Goal: Information Seeking & Learning: Learn about a topic

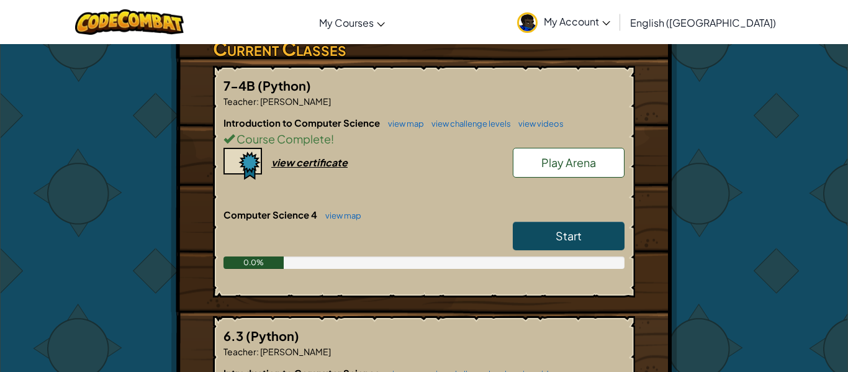
scroll to position [240, 0]
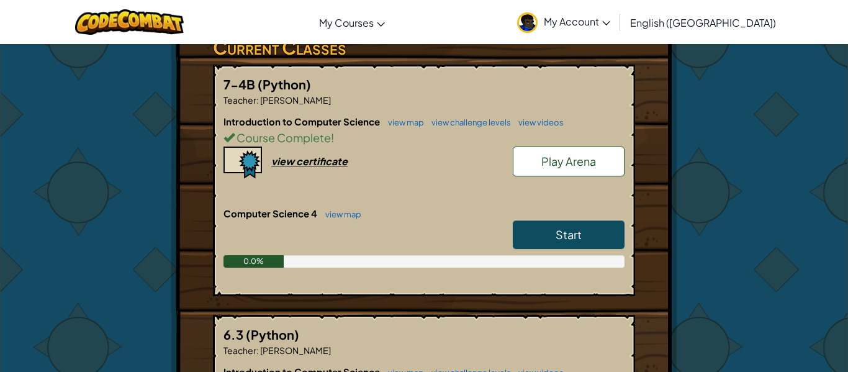
click at [559, 227] on span "Start" at bounding box center [569, 234] width 26 height 14
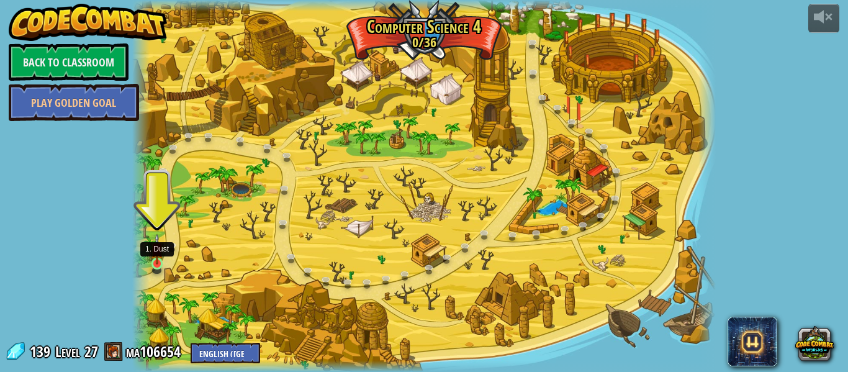
click at [157, 263] on img at bounding box center [157, 249] width 14 height 31
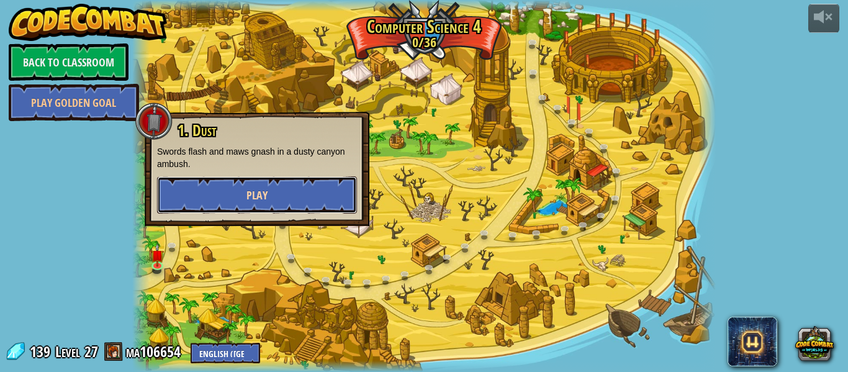
click at [266, 186] on button "Play" at bounding box center [257, 194] width 200 height 37
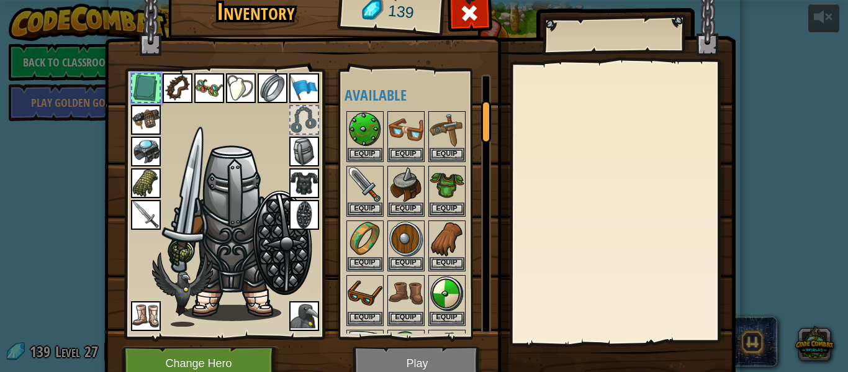
scroll to position [160, 0]
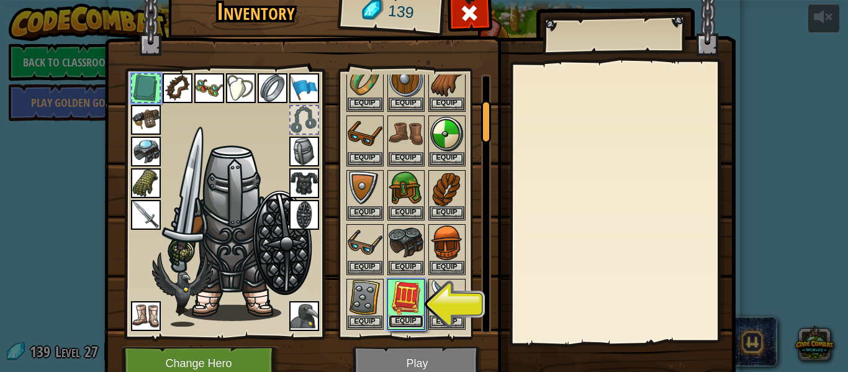
click at [406, 320] on button "Equip" at bounding box center [406, 321] width 35 height 13
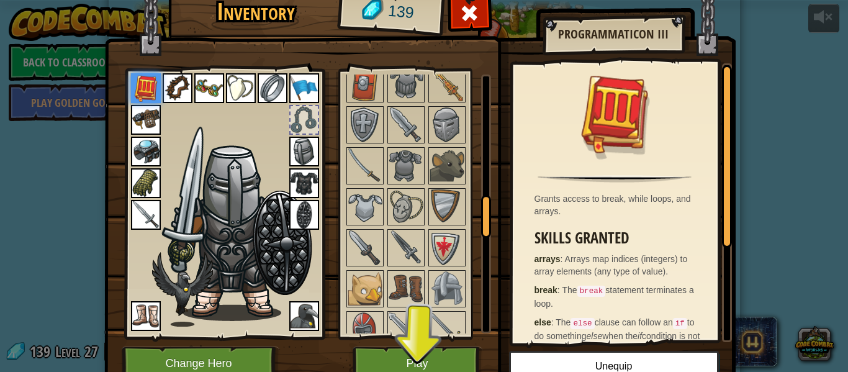
scroll to position [1462, 0]
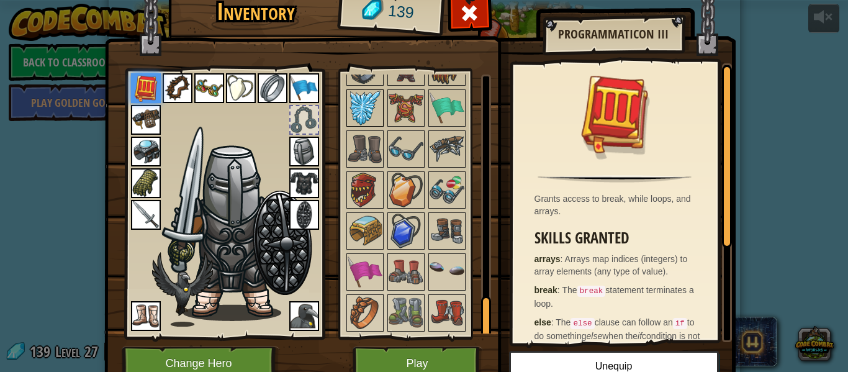
click at [358, 103] on img at bounding box center [365, 108] width 35 height 35
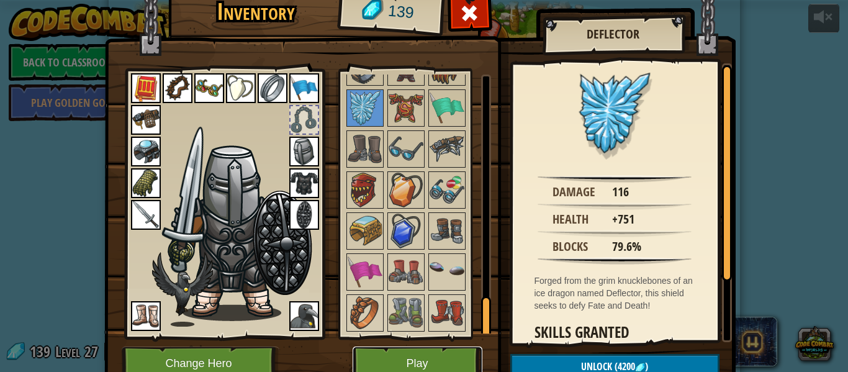
click at [412, 357] on button "Play" at bounding box center [418, 364] width 130 height 34
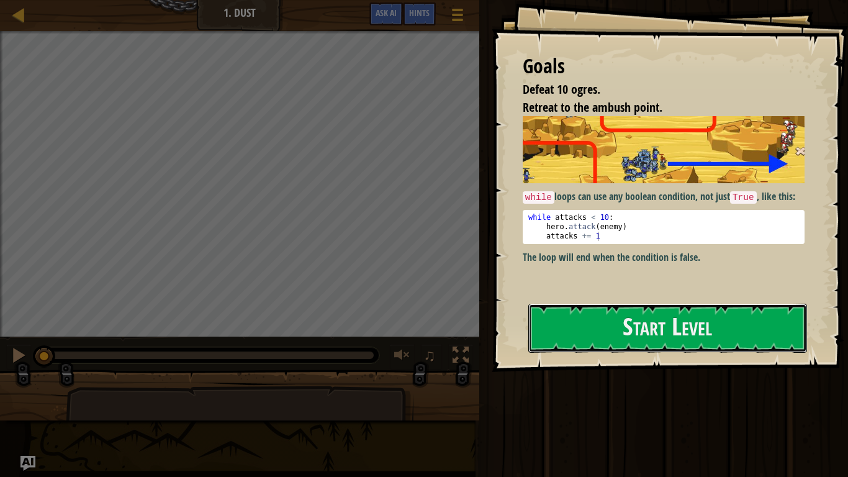
click at [622, 324] on button "Start Level" at bounding box center [668, 328] width 279 height 49
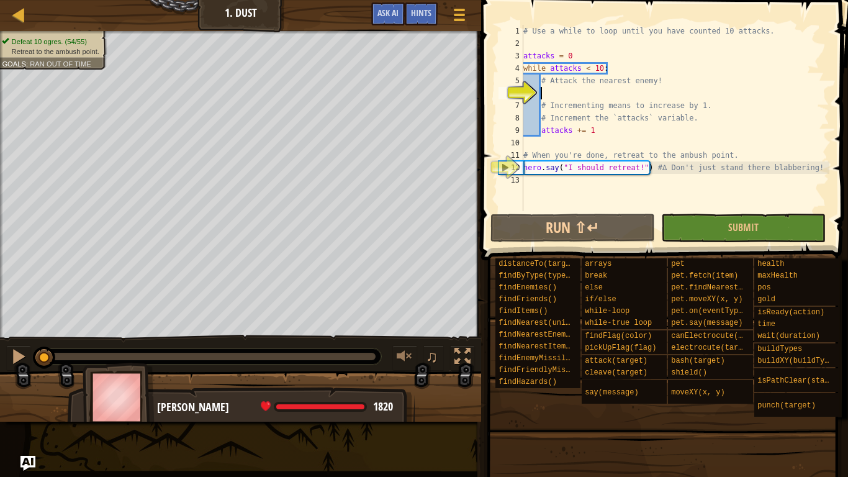
click at [560, 96] on div "# Use a while to loop until you have counted 10 attacks. attacks = 0 while atta…" at bounding box center [675, 130] width 309 height 211
click at [621, 234] on button "Run ⇧↵" at bounding box center [573, 228] width 165 height 29
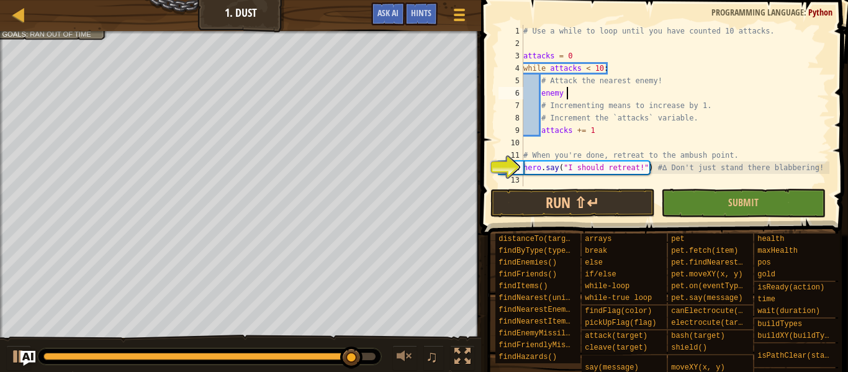
scroll to position [6, 6]
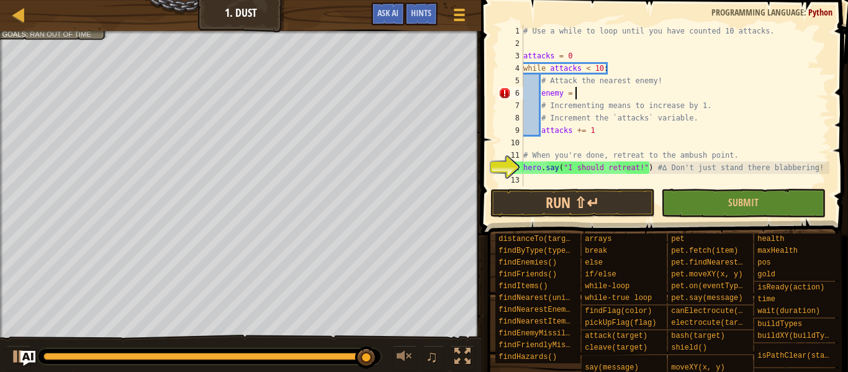
type textarea "enemy = h"
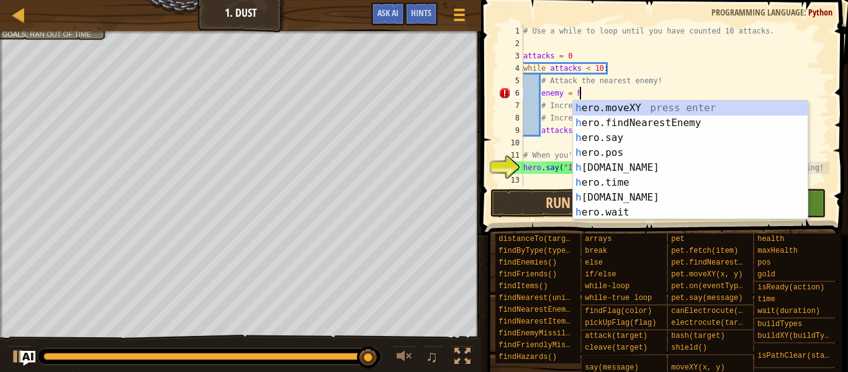
scroll to position [6, 7]
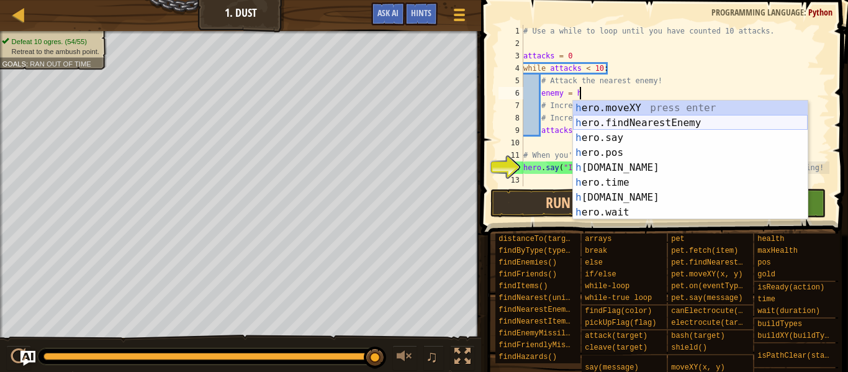
click at [639, 121] on div "h ero.moveXY press enter h ero.findNearestEnemy press enter h ero.say press ent…" at bounding box center [690, 175] width 235 height 149
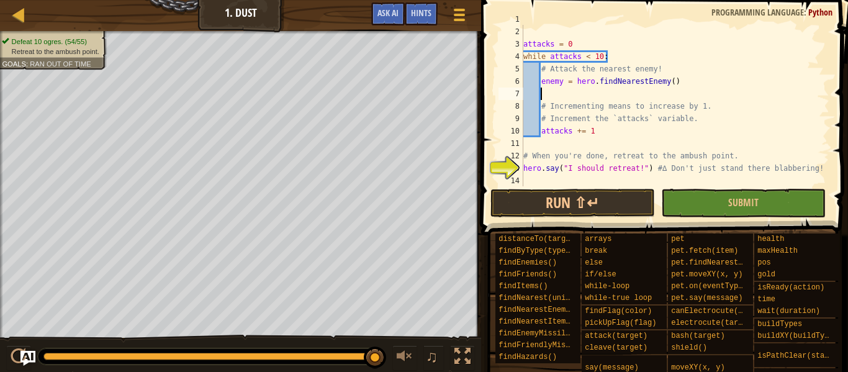
scroll to position [12, 0]
click at [623, 201] on button "Run ⇧↵" at bounding box center [573, 203] width 165 height 29
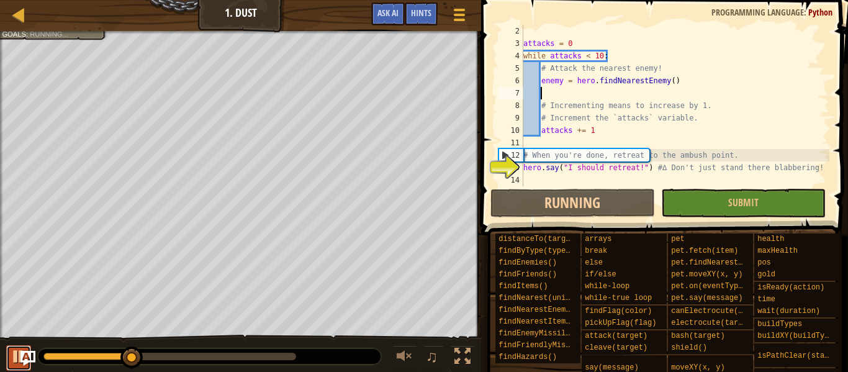
click at [12, 354] on div at bounding box center [19, 356] width 16 height 16
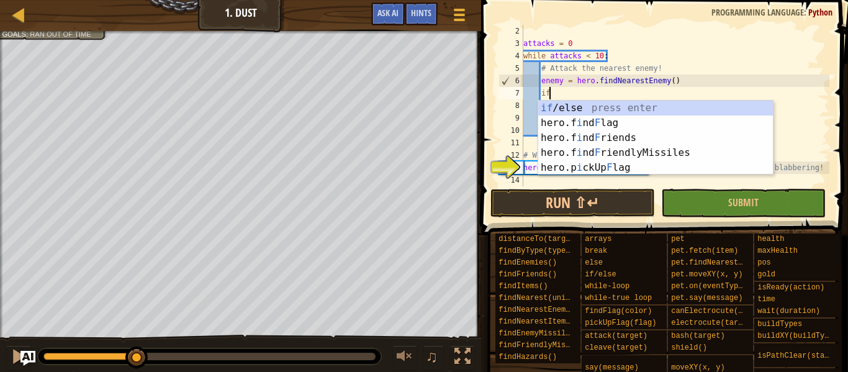
scroll to position [6, 3]
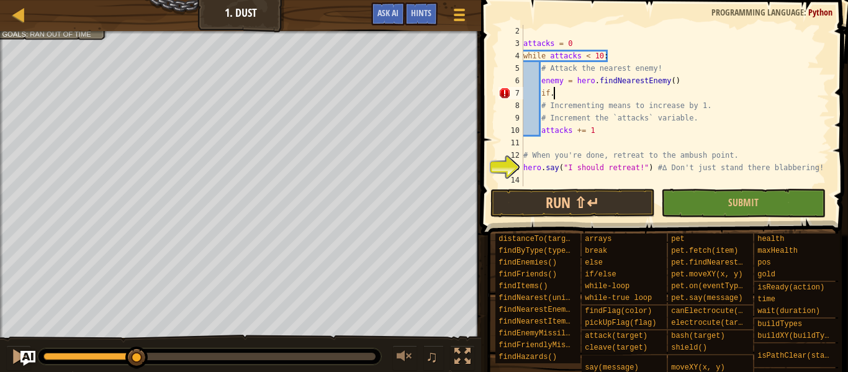
type textarea "i"
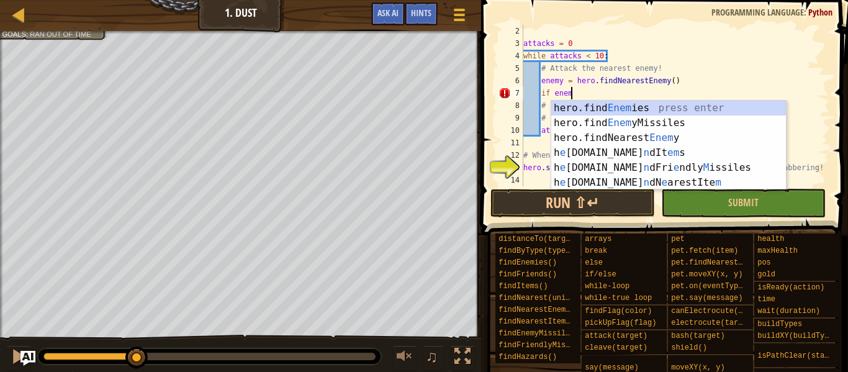
scroll to position [6, 7]
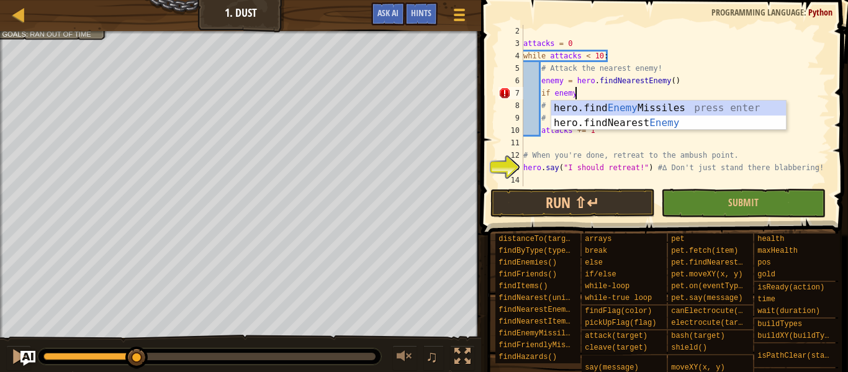
type textarea "if enemy:"
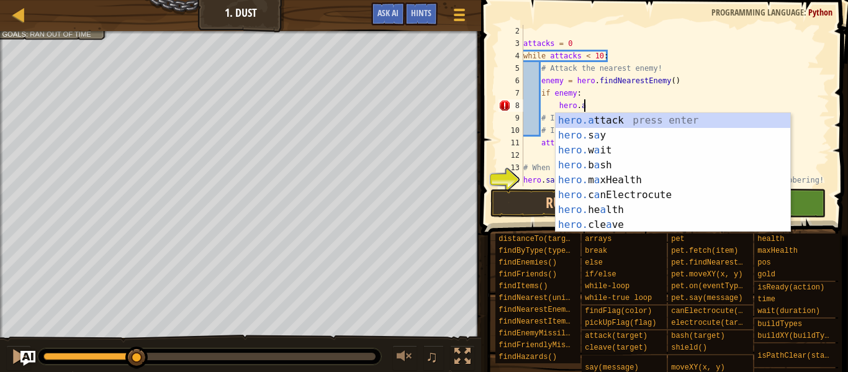
scroll to position [6, 9]
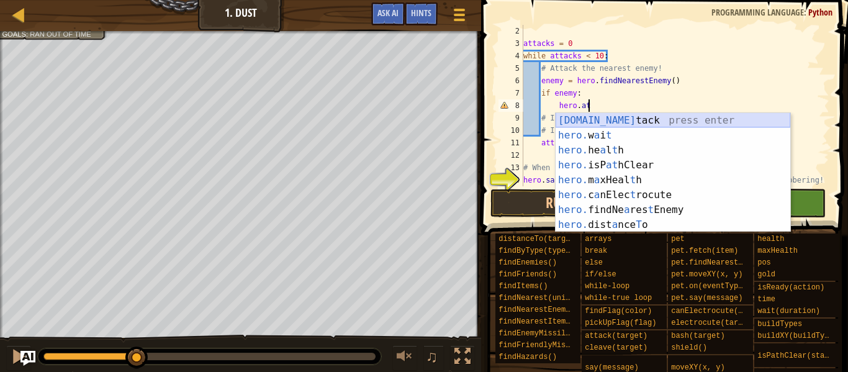
click at [614, 116] on div "[DOMAIN_NAME] tack press enter hero. w a i t press enter hero. he a l t h press…" at bounding box center [673, 187] width 235 height 149
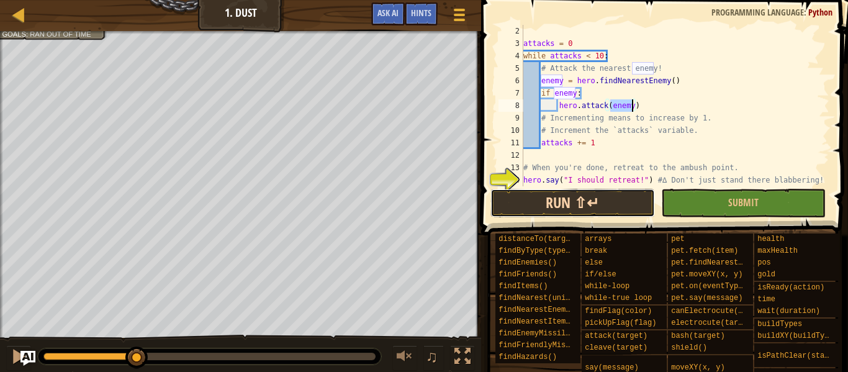
click at [617, 204] on button "Run ⇧↵" at bounding box center [573, 203] width 165 height 29
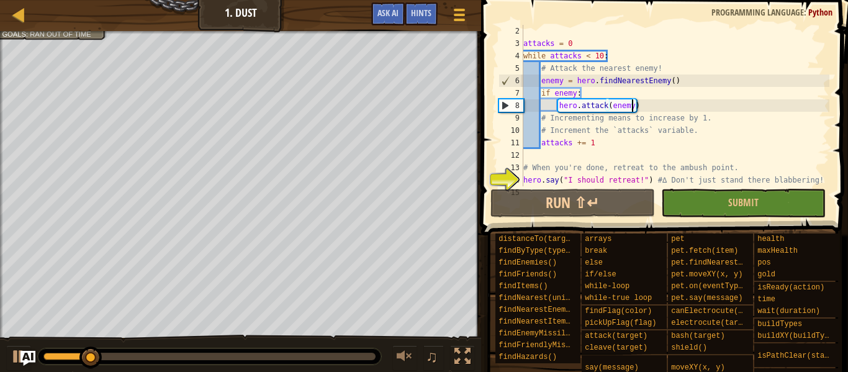
scroll to position [25, 0]
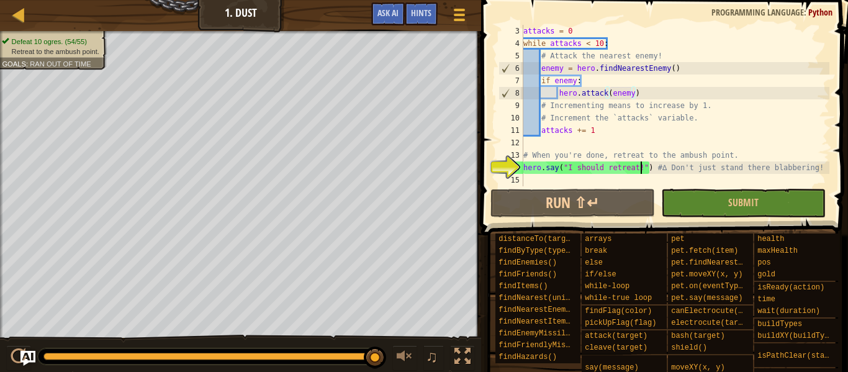
click at [643, 169] on div "attacks = 0 while attacks < 10 : # Attack the nearest enemy! enemy = hero . fin…" at bounding box center [675, 118] width 309 height 186
type textarea "hero.say("I should retreat!") #∆ Don't just stand there blabbering!"
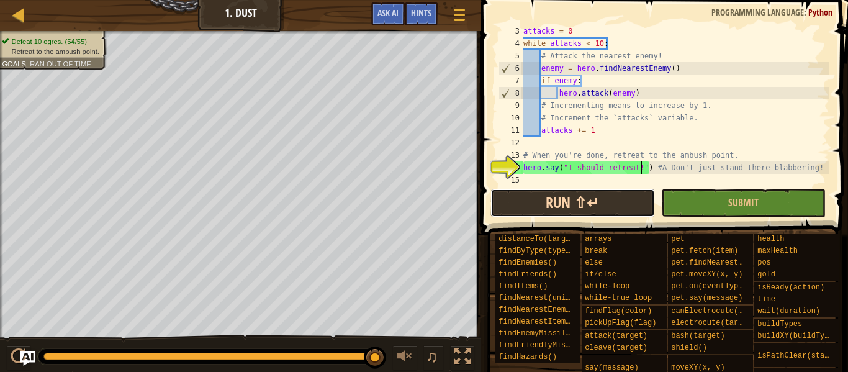
click at [611, 194] on button "Run ⇧↵" at bounding box center [573, 203] width 165 height 29
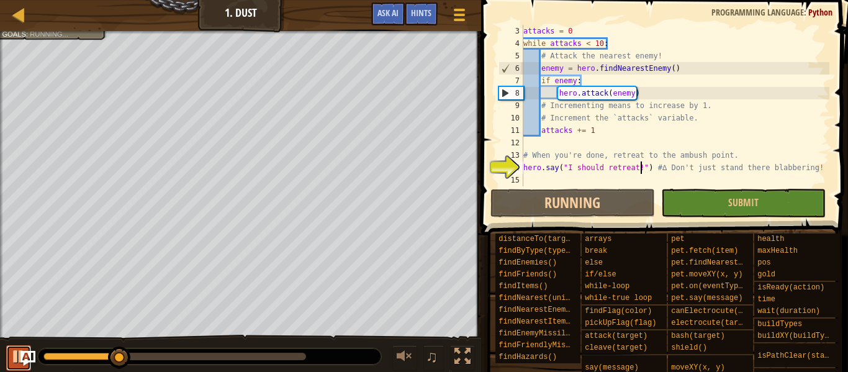
click at [19, 358] on div at bounding box center [19, 356] width 16 height 16
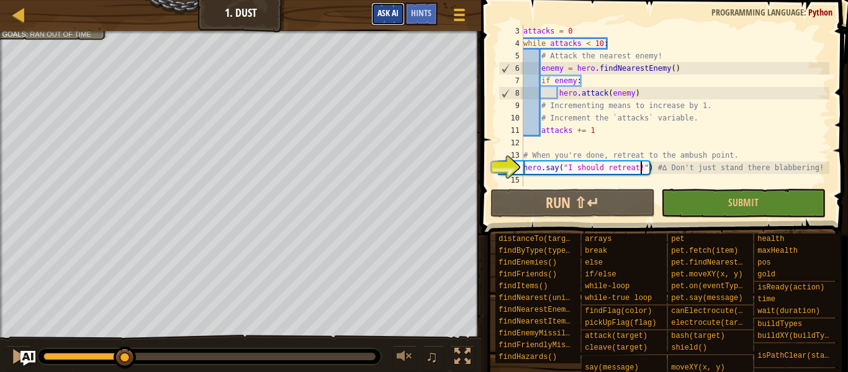
click at [393, 17] on span "Ask AI" at bounding box center [388, 13] width 21 height 12
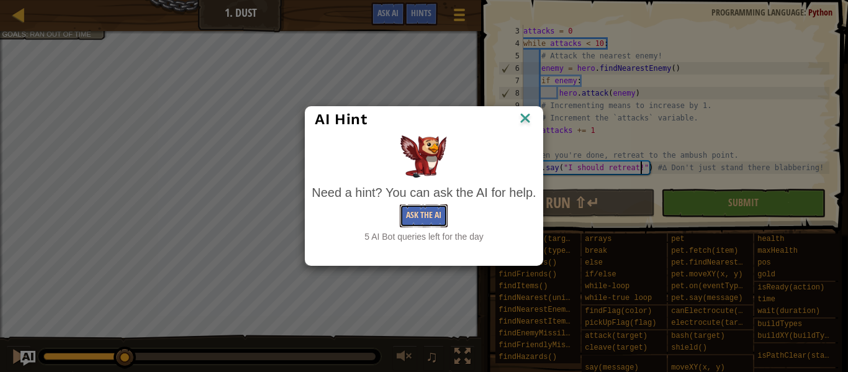
click at [416, 212] on button "Ask the AI" at bounding box center [424, 215] width 48 height 23
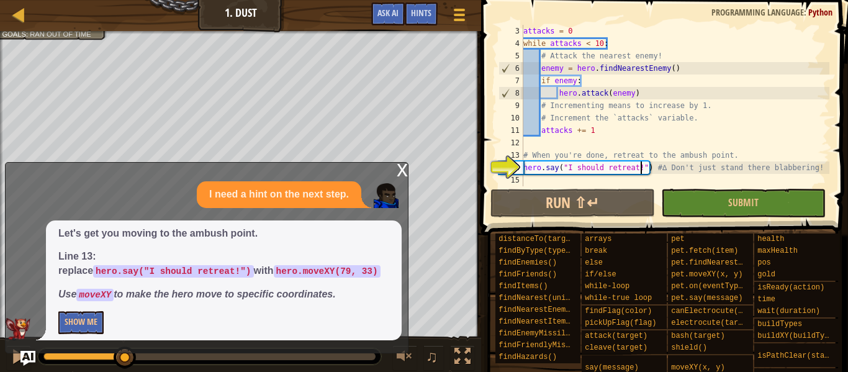
click at [653, 178] on div "attacks = 0 while attacks < 10 : # Attack the nearest enemy! enemy = hero . fin…" at bounding box center [675, 118] width 309 height 186
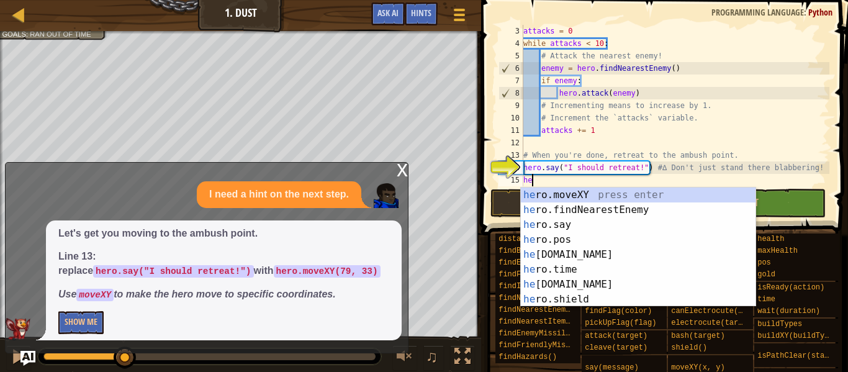
scroll to position [6, 1]
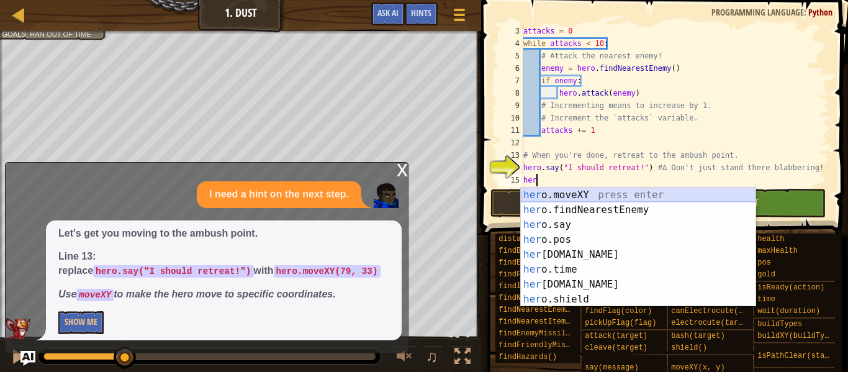
click at [585, 195] on div "her o.moveXY press enter her o.findNearestEnemy press enter her o.say press ent…" at bounding box center [638, 262] width 235 height 149
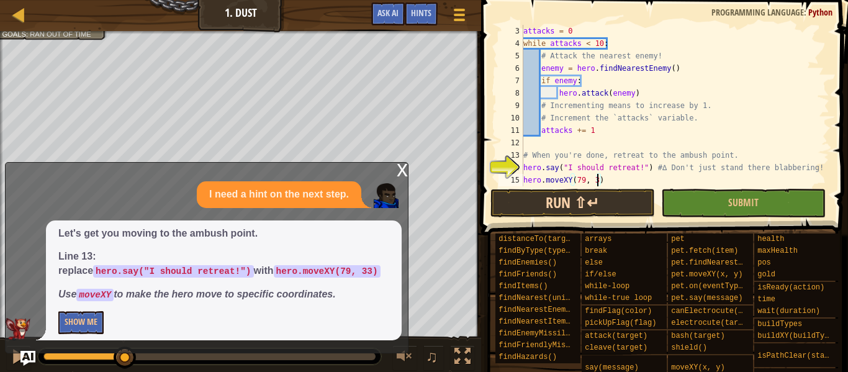
scroll to position [6, 11]
type textarea "hero.moveXY(79, 33)"
click at [589, 198] on button "Run ⇧↵" at bounding box center [573, 203] width 165 height 29
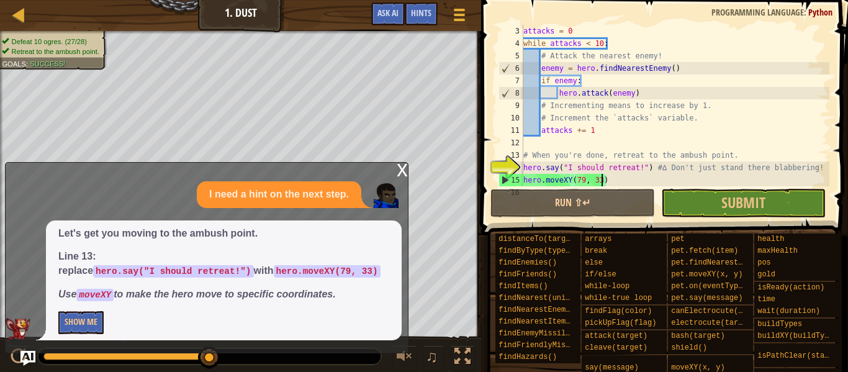
click at [404, 166] on div "x" at bounding box center [402, 169] width 11 height 12
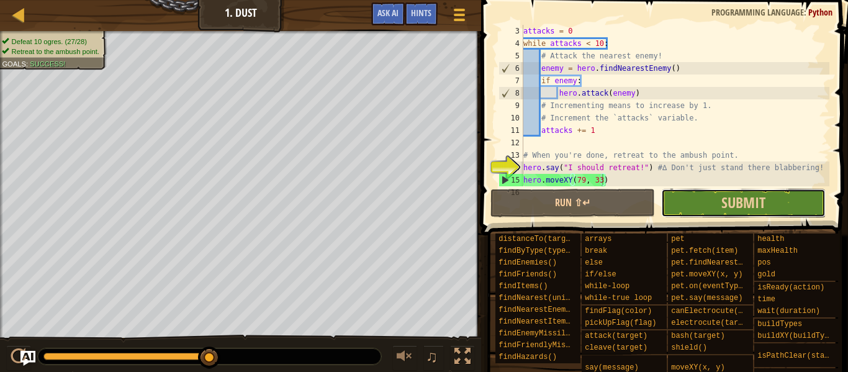
click at [799, 192] on button "Submit" at bounding box center [743, 203] width 165 height 29
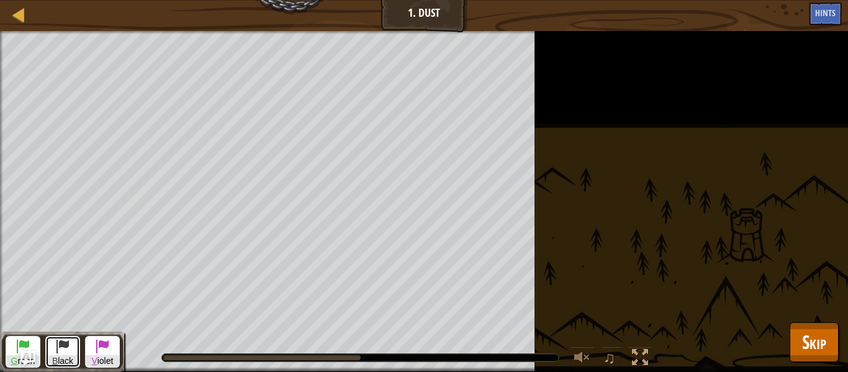
click at [66, 353] on span at bounding box center [62, 346] width 15 height 15
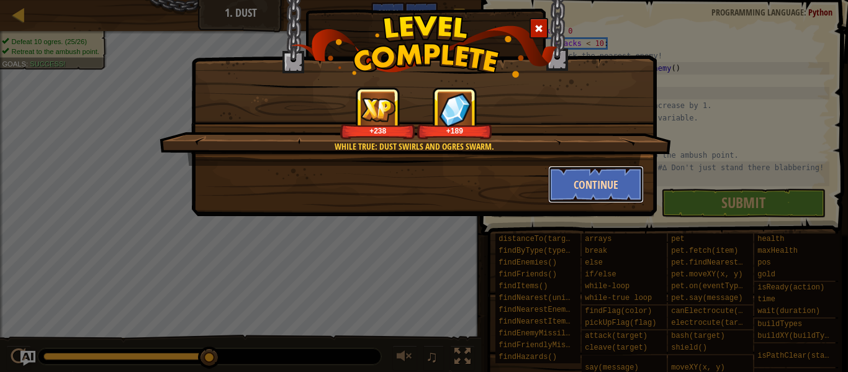
click at [575, 186] on button "Continue" at bounding box center [596, 184] width 96 height 37
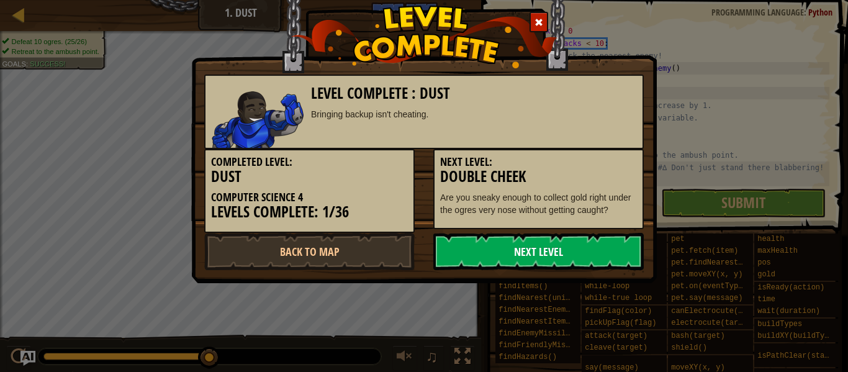
click at [468, 252] on link "Next Level" at bounding box center [539, 251] width 211 height 37
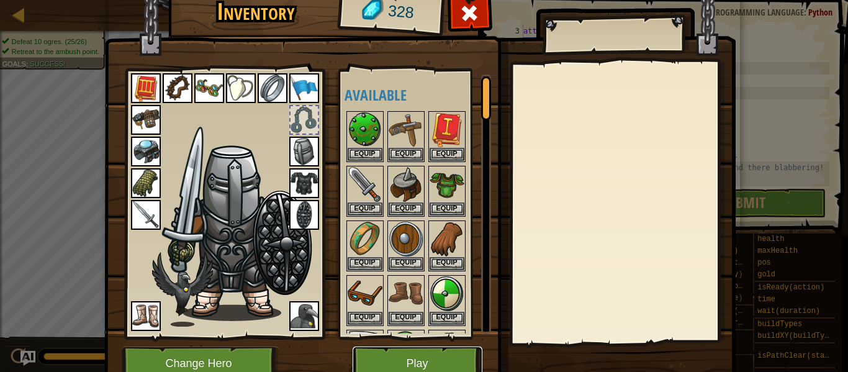
click at [420, 360] on button "Play" at bounding box center [418, 364] width 130 height 34
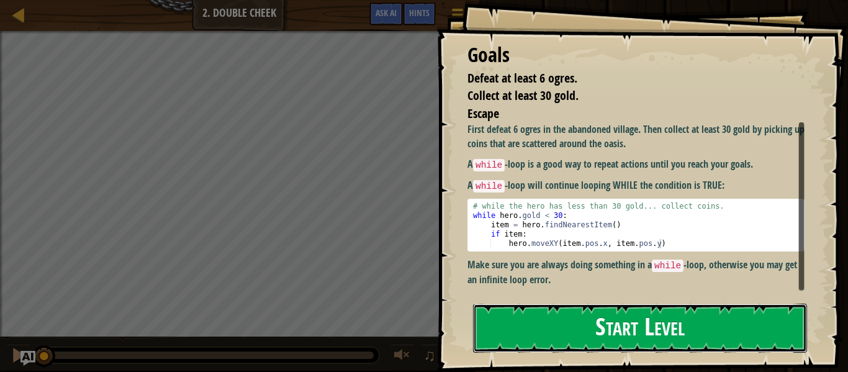
click at [506, 319] on button "Start Level" at bounding box center [640, 328] width 334 height 49
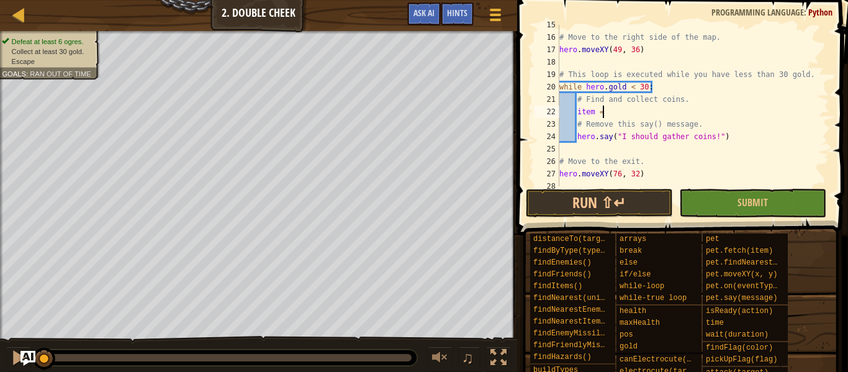
scroll to position [6, 6]
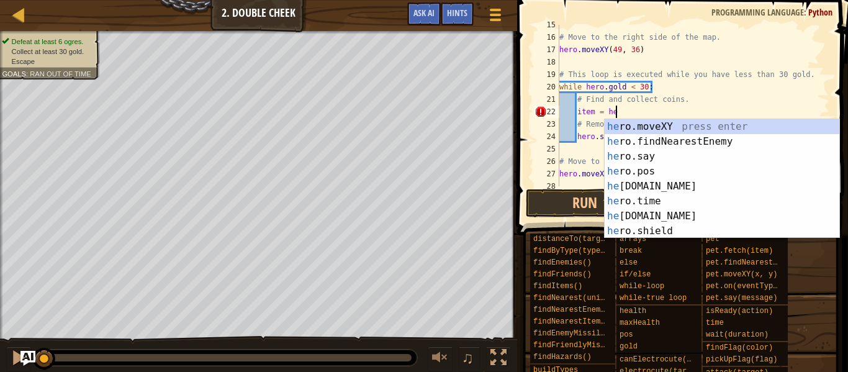
type textarea "item = her"
click at [722, 140] on div "her o.moveXY press enter her o.findNearestEnemy press enter her o.say press ent…" at bounding box center [722, 193] width 235 height 149
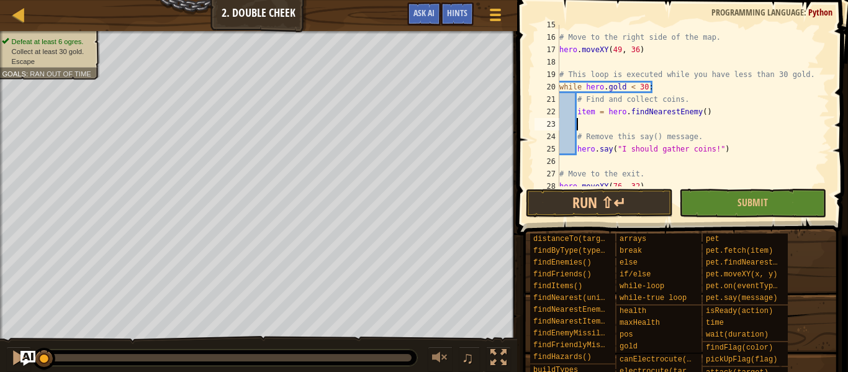
click at [698, 114] on div "# Move to the right side of the map. hero . moveXY ( 49 , 36 ) # This loop is e…" at bounding box center [693, 112] width 273 height 186
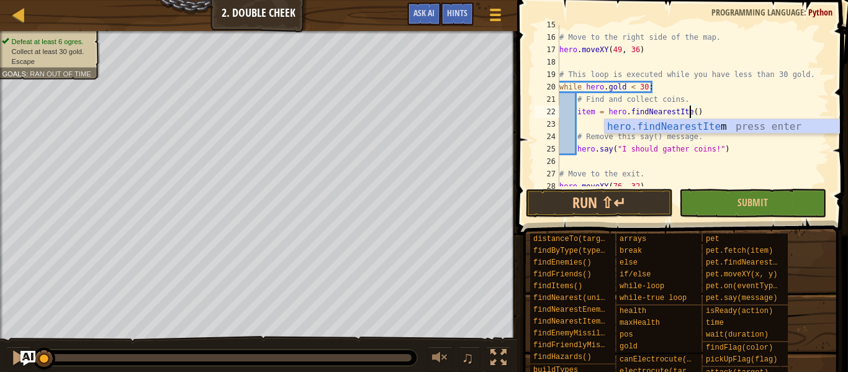
type textarea "item = hero.findNearestItem()"
click at [753, 166] on div "# Move to the right side of the map. hero . moveXY ( 49 , 36 ) # This loop is e…" at bounding box center [693, 112] width 273 height 186
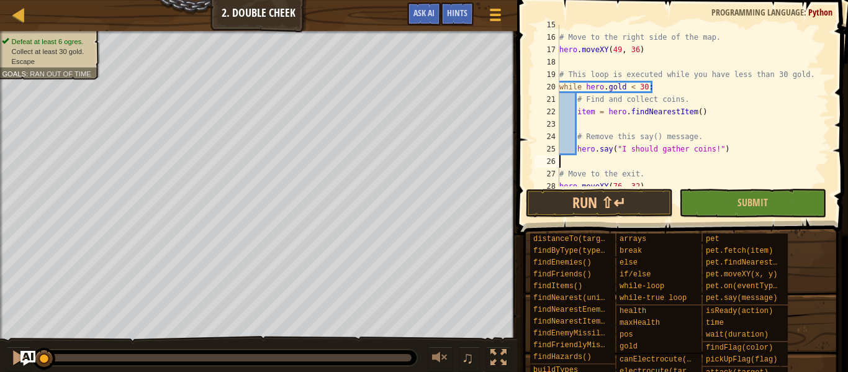
click at [724, 116] on div "# Move to the right side of the map. hero . moveXY ( 49 , 36 ) # This loop is e…" at bounding box center [693, 112] width 273 height 186
type textarea "item = hero.findNearestItem()"
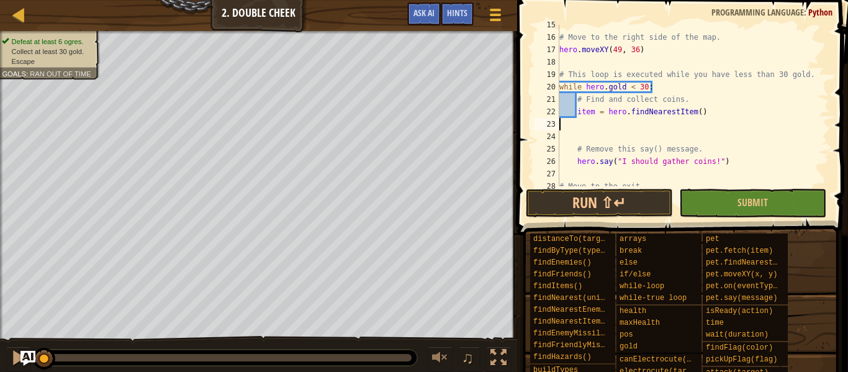
type textarea "item = hero.findNearestItem()"
click at [766, 124] on div "# Move to the right side of the map. hero . moveXY ( 49 , 36 ) # This loop is e…" at bounding box center [693, 112] width 273 height 186
click at [706, 112] on div "# Move to the right side of the map. hero . moveXY ( 49 , 36 ) # This loop is e…" at bounding box center [693, 112] width 273 height 186
type textarea "item = hero.findNearestItem()"
click at [695, 133] on div "# Move to the right side of the map. hero . moveXY ( 49 , 36 ) # This loop is e…" at bounding box center [693, 112] width 273 height 186
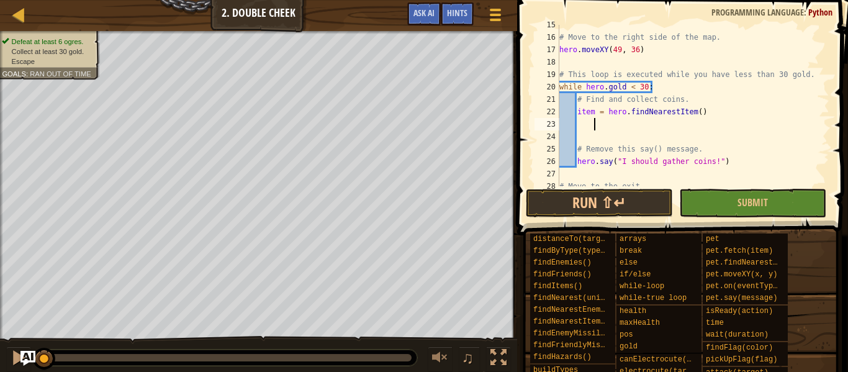
click at [674, 122] on div "# Move to the right side of the map. hero . moveXY ( 49 , 36 ) # This loop is e…" at bounding box center [693, 112] width 273 height 186
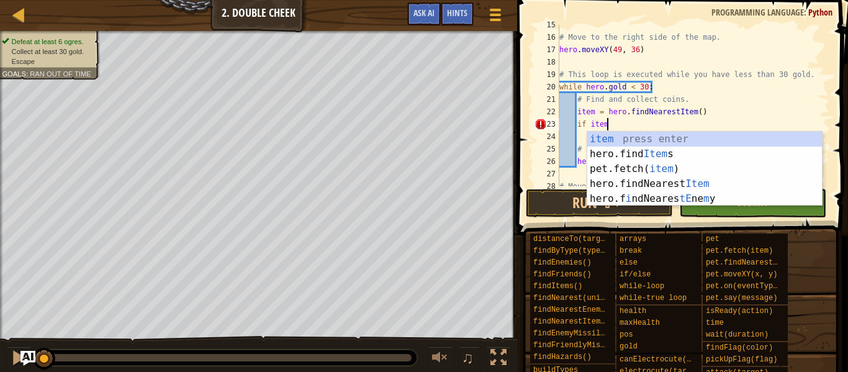
scroll to position [6, 6]
type textarea "if item:"
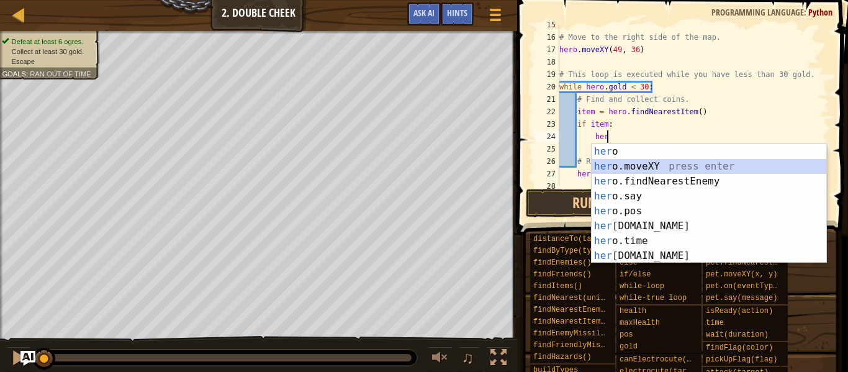
click at [702, 164] on div "her o press enter her o.moveXY press enter her o.findNearestEnemy press enter h…" at bounding box center [709, 218] width 235 height 149
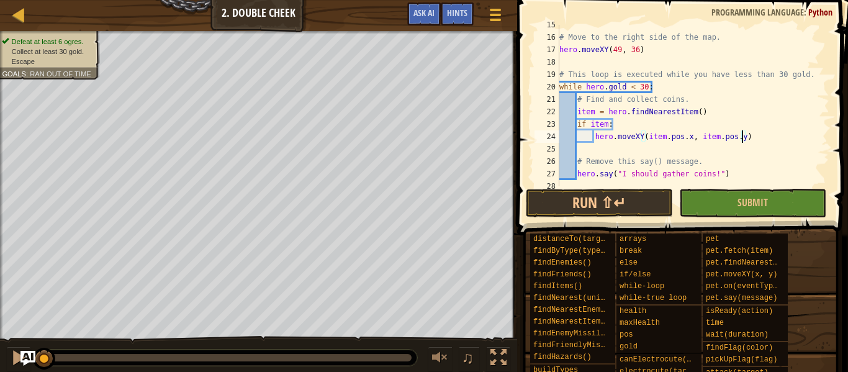
scroll to position [209, 0]
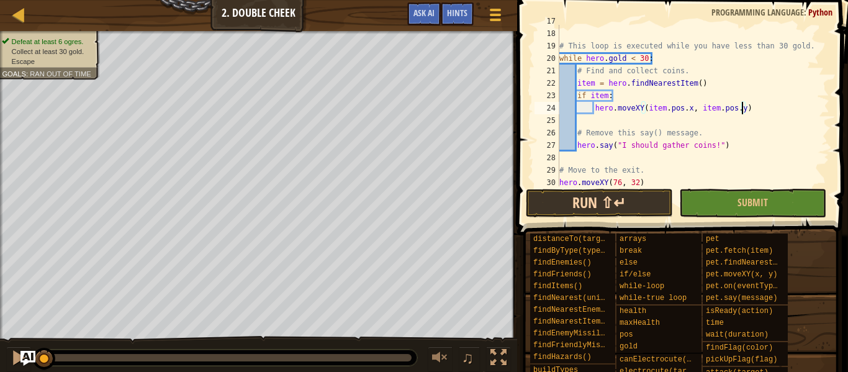
type textarea "hero.moveXY(item.pos.x, item.pos.y)"
click at [603, 199] on button "Run ⇧↵" at bounding box center [599, 203] width 147 height 29
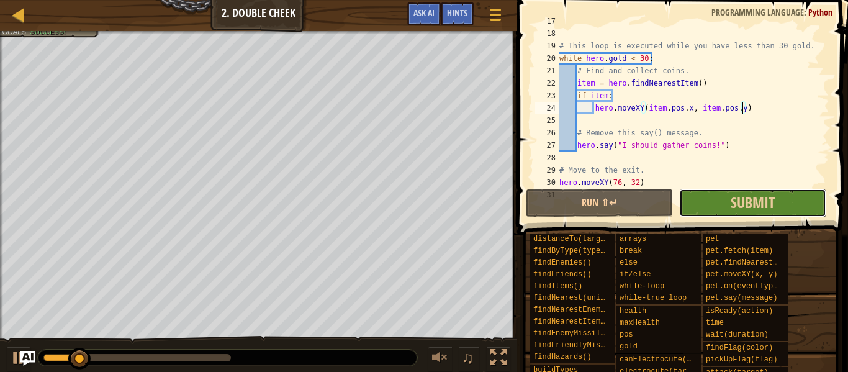
click at [757, 213] on button "Submit" at bounding box center [753, 203] width 147 height 29
click at [757, 213] on div "Defeat at least 6 ogres. Collect at least 30 gold. Escape Goals : Success! G re…" at bounding box center [424, 202] width 848 height 342
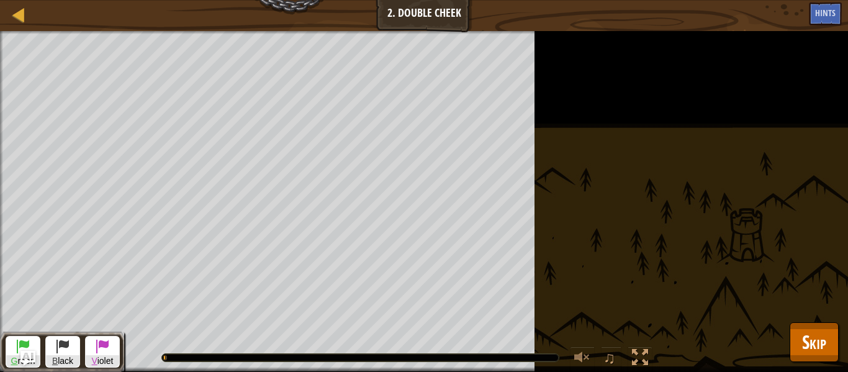
click at [83, 338] on div "G reen B lack V iolet" at bounding box center [62, 352] width 124 height 40
click at [109, 358] on span "V iolet" at bounding box center [103, 361] width 34 height 12
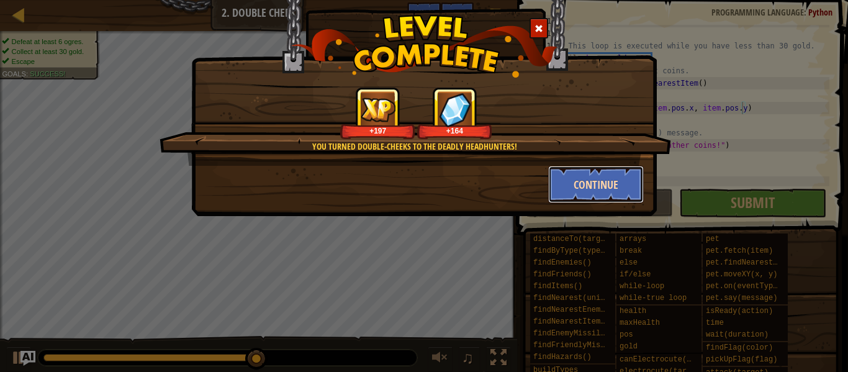
click at [573, 189] on button "Continue" at bounding box center [596, 184] width 96 height 37
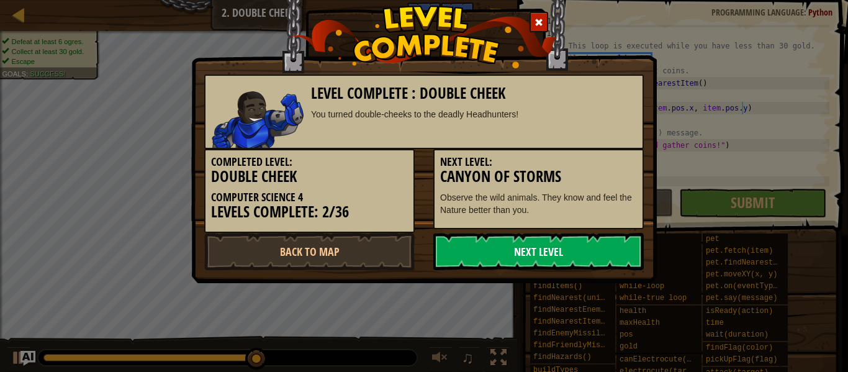
click at [501, 261] on link "Next Level" at bounding box center [539, 251] width 211 height 37
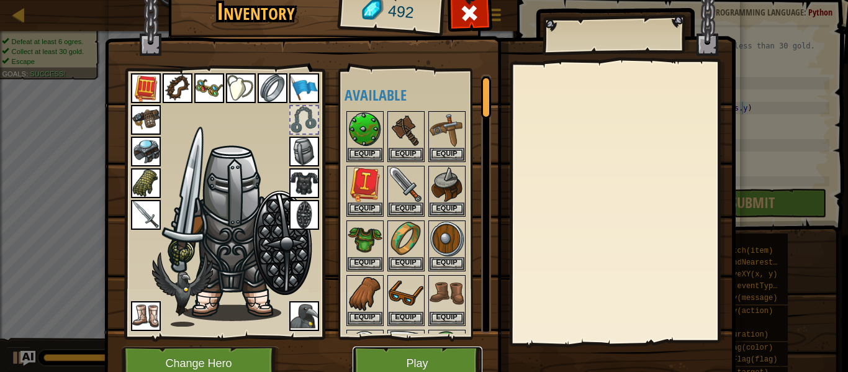
click at [402, 354] on button "Play" at bounding box center [418, 364] width 130 height 34
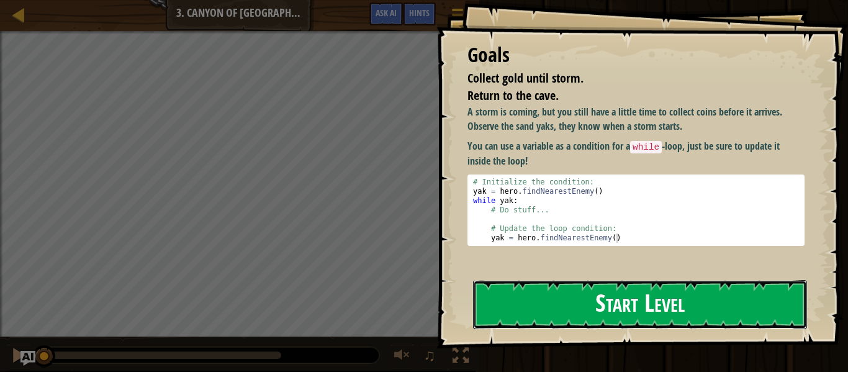
click at [639, 311] on button "Start Level" at bounding box center [640, 304] width 334 height 49
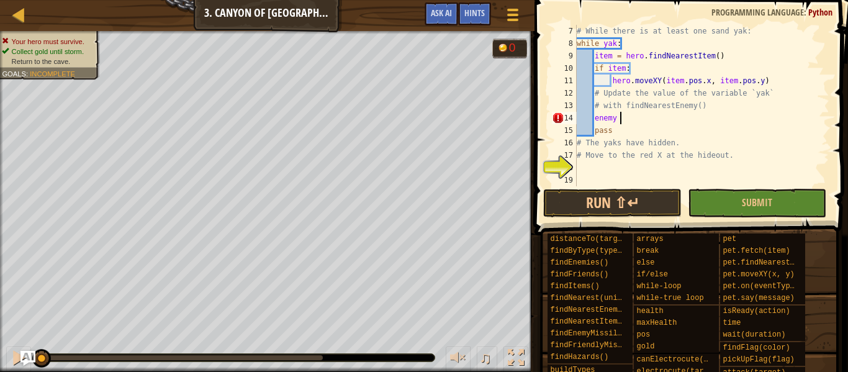
scroll to position [6, 6]
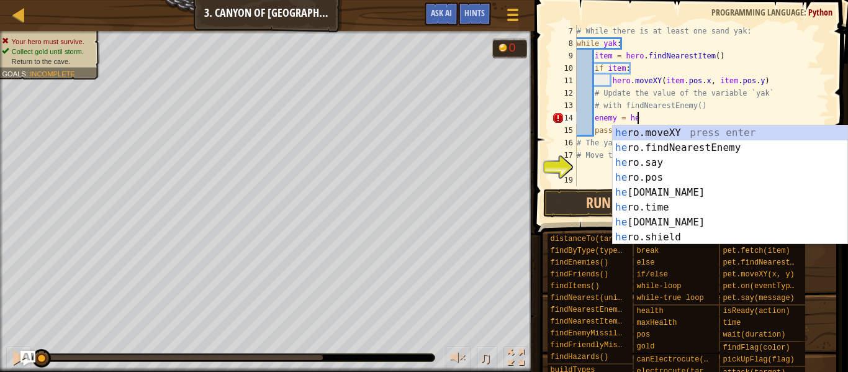
type textarea "enemy = her"
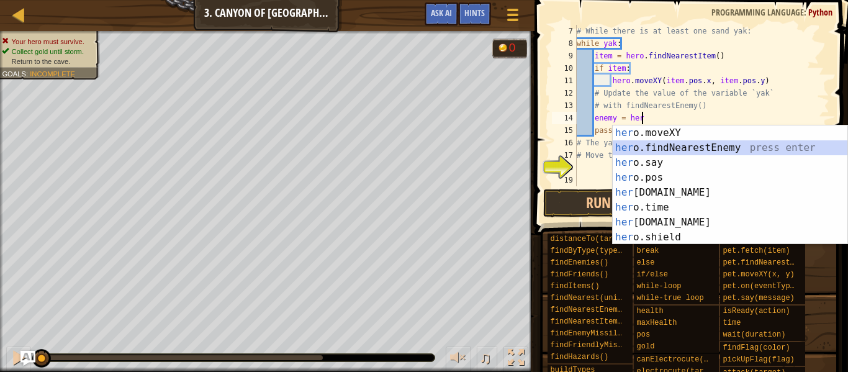
click at [702, 147] on div "her o.moveXY press enter her o.findNearestEnemy press enter her o.say press ent…" at bounding box center [730, 199] width 235 height 149
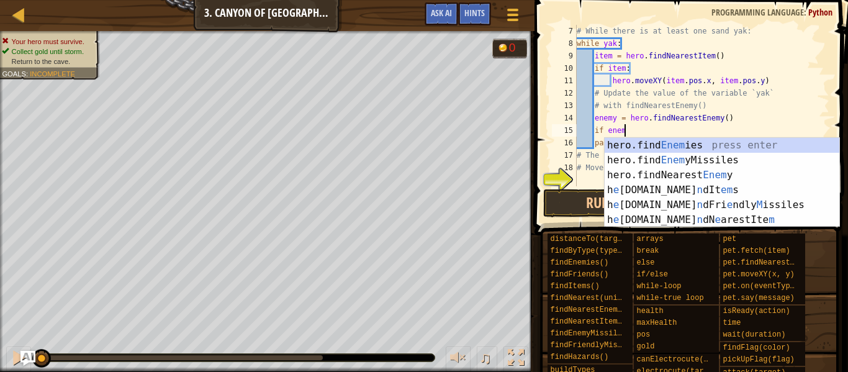
scroll to position [6, 7]
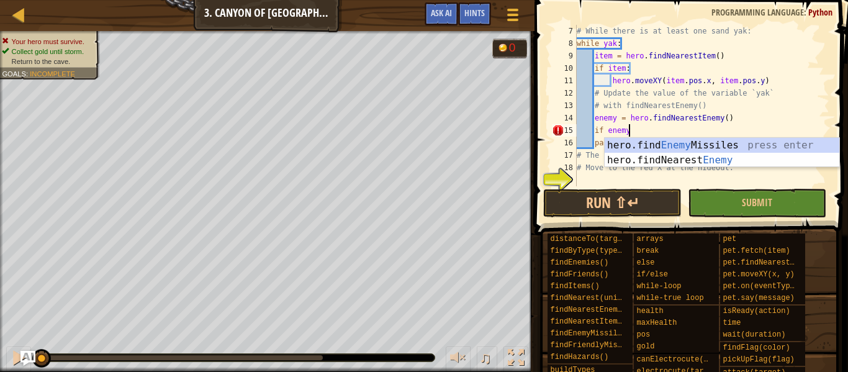
type textarea "if enemy:"
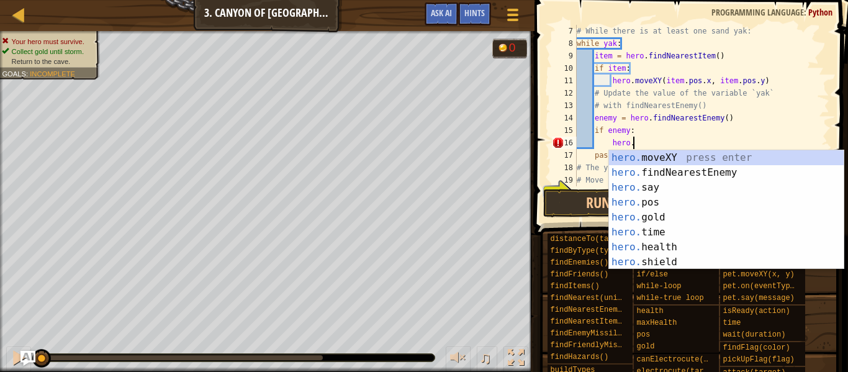
scroll to position [6, 8]
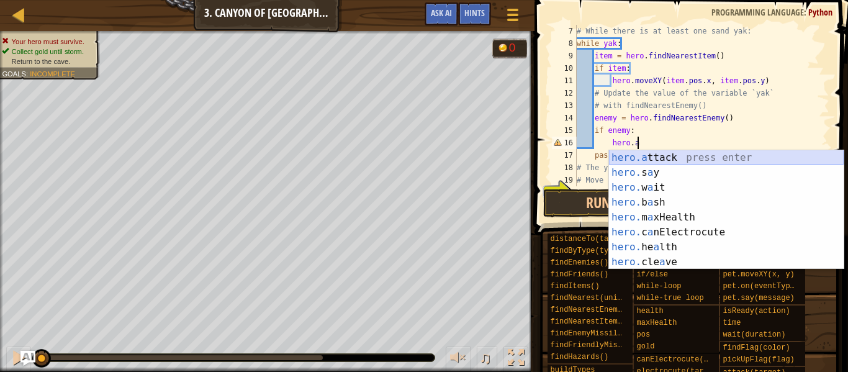
click at [681, 155] on div "hero.a ttack press enter hero. s a y press enter hero. w a it press enter hero.…" at bounding box center [726, 224] width 235 height 149
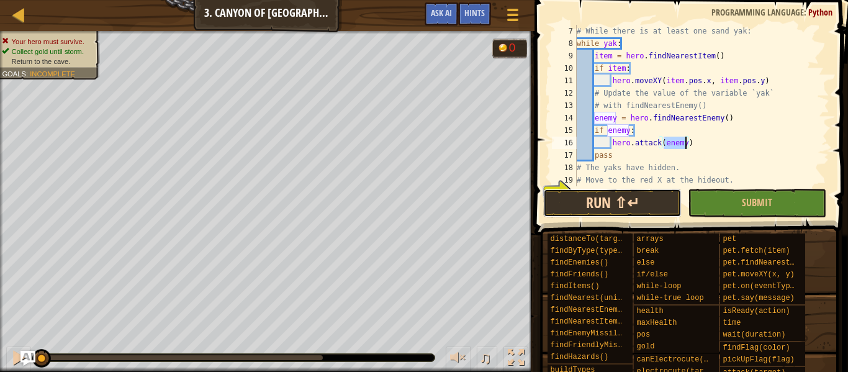
click at [590, 192] on button "Run ⇧↵" at bounding box center [612, 203] width 139 height 29
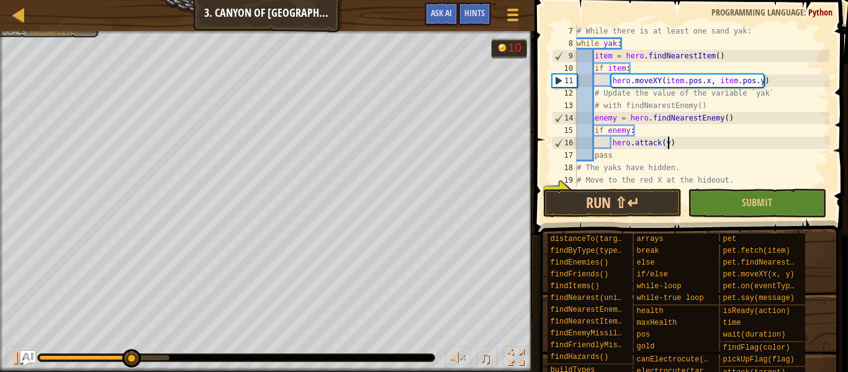
scroll to position [6, 14]
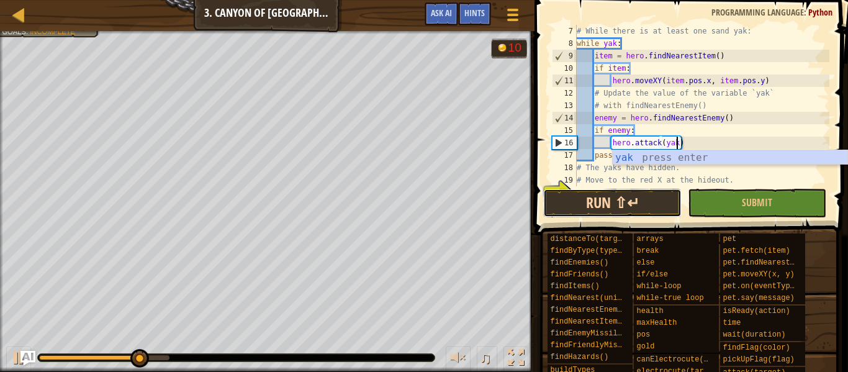
click at [599, 199] on button "Run ⇧↵" at bounding box center [612, 203] width 139 height 29
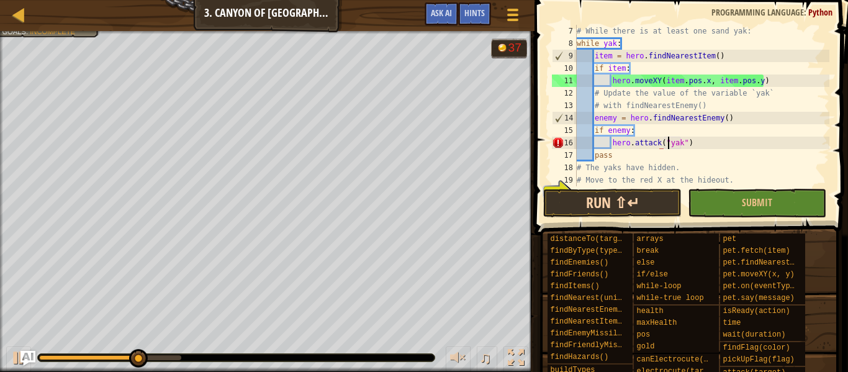
scroll to position [6, 14]
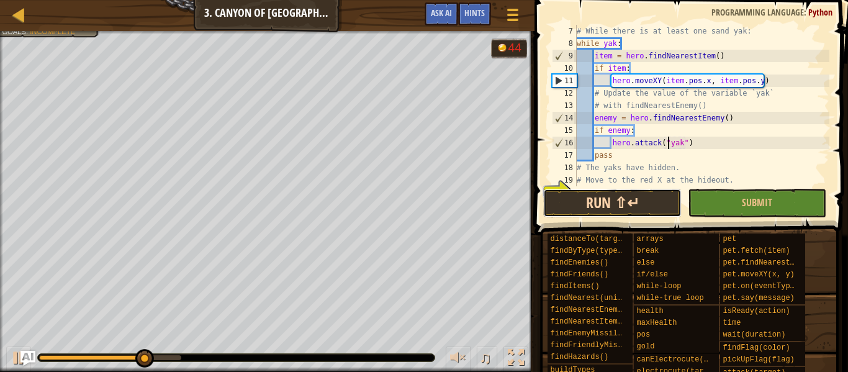
click at [576, 202] on button "Run ⇧↵" at bounding box center [612, 203] width 139 height 29
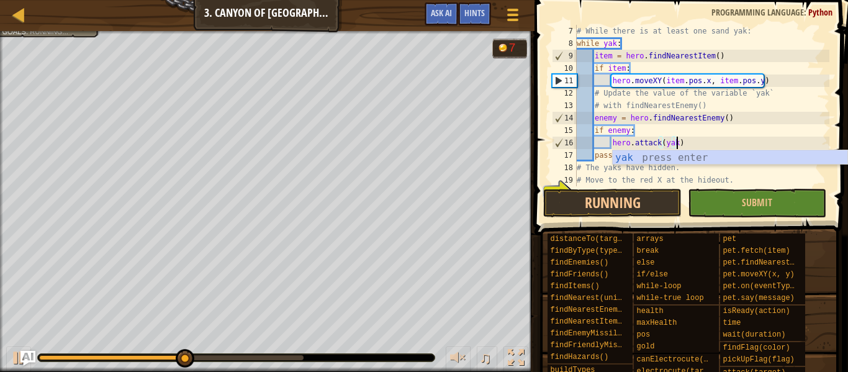
scroll to position [6, 14]
click at [638, 214] on button "Running" at bounding box center [612, 203] width 139 height 29
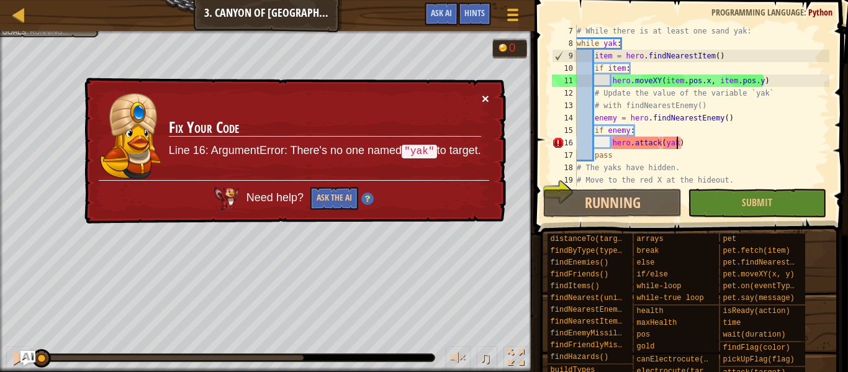
click at [483, 98] on button "×" at bounding box center [485, 98] width 7 height 13
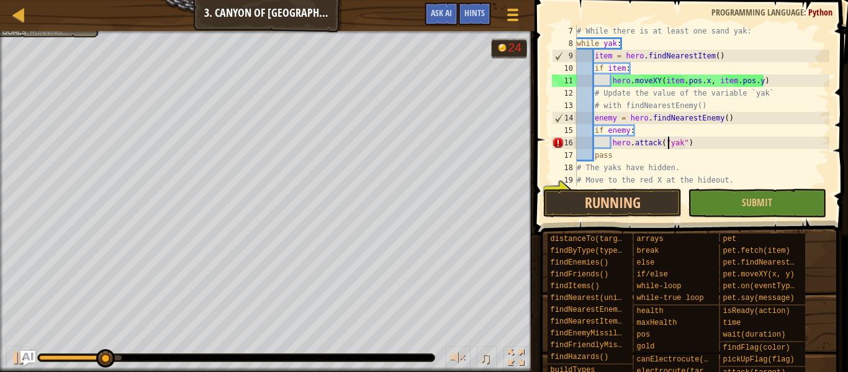
scroll to position [6, 14]
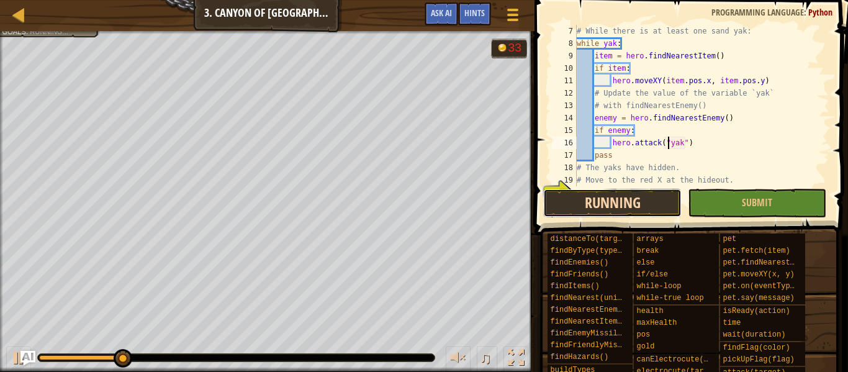
click at [616, 202] on button "Running" at bounding box center [612, 203] width 139 height 29
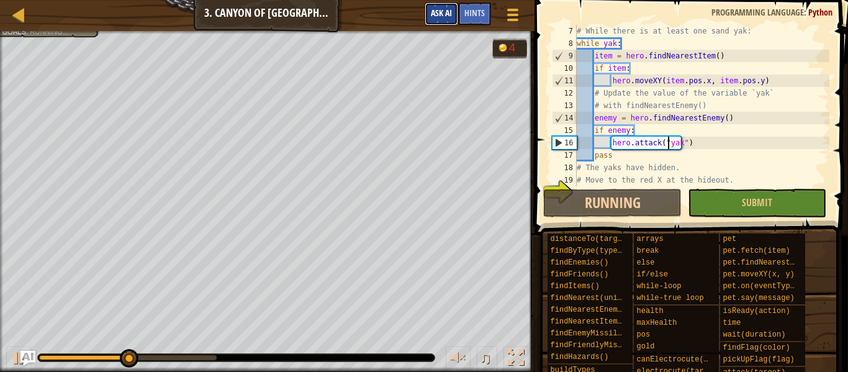
click at [445, 9] on span "Ask AI" at bounding box center [441, 13] width 21 height 12
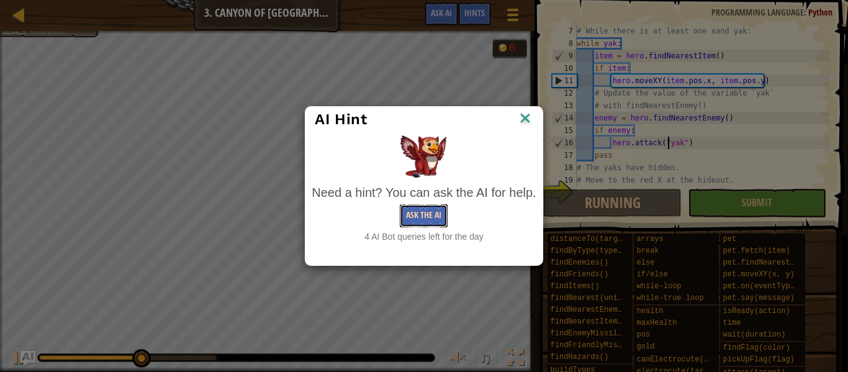
click at [410, 219] on button "Ask the AI" at bounding box center [424, 215] width 48 height 23
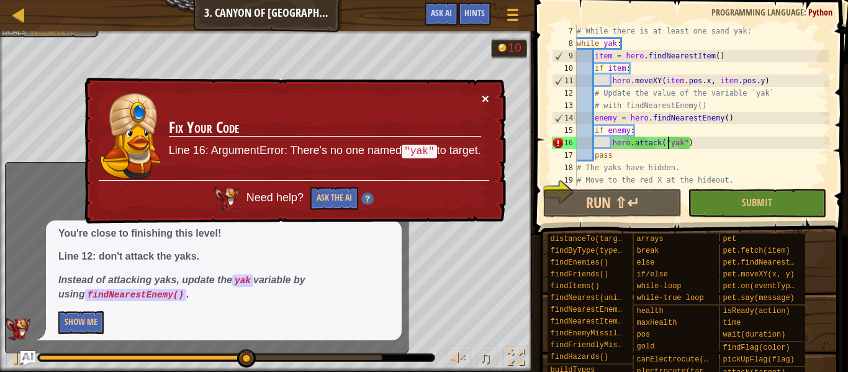
click at [484, 97] on button "×" at bounding box center [485, 98] width 7 height 13
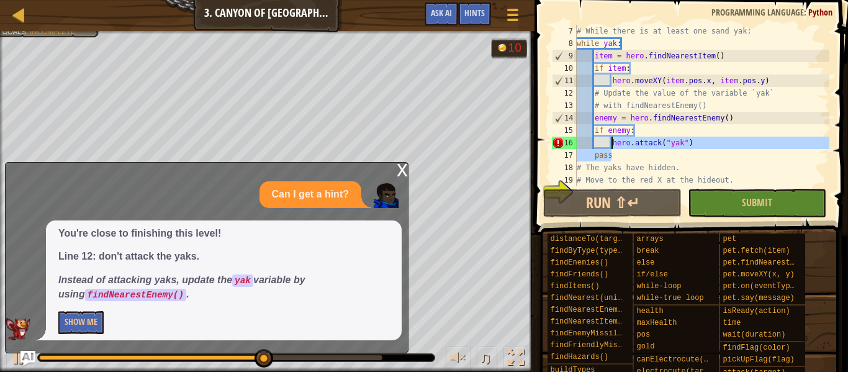
drag, startPoint x: 693, startPoint y: 150, endPoint x: 611, endPoint y: 144, distance: 82.2
click at [611, 144] on div "# While there is at least one sand yak: while yak : item = hero . findNearestIt…" at bounding box center [702, 118] width 255 height 186
click at [611, 144] on div "# While there is at least one sand yak: while yak : item = hero . findNearestIt…" at bounding box center [702, 105] width 255 height 161
type textarea "hero.attack("yak")"
drag, startPoint x: 611, startPoint y: 144, endPoint x: 721, endPoint y: 139, distance: 110.1
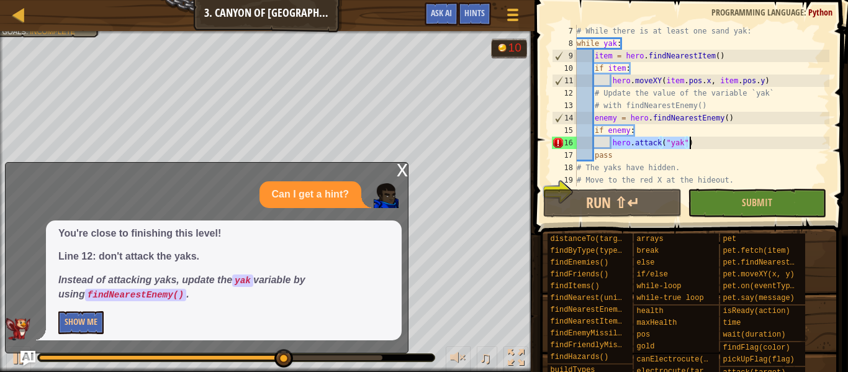
click at [721, 139] on div "# While there is at least one sand yak: while yak : item = hero . findNearestIt…" at bounding box center [702, 118] width 255 height 186
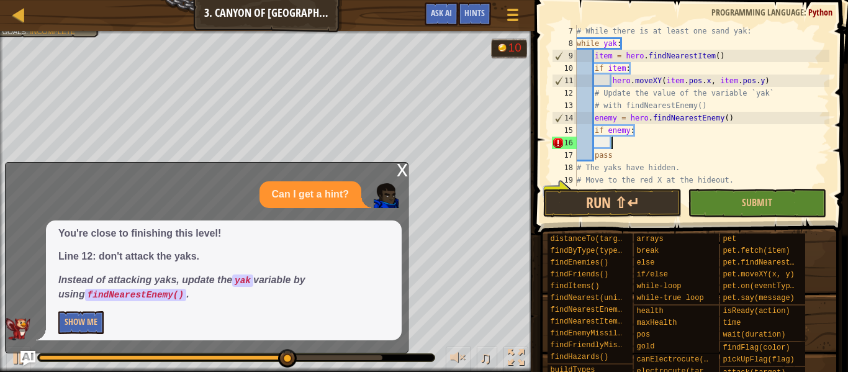
scroll to position [6, 4]
type textarea "fi"
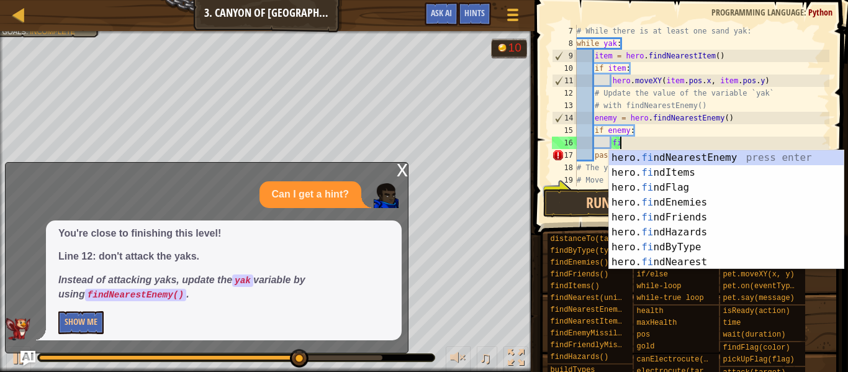
scroll to position [6, 6]
click at [765, 156] on div "hero. fi ndNearestEnemy press enter hero. fi ndItems press enter hero. fi ndFla…" at bounding box center [726, 224] width 235 height 149
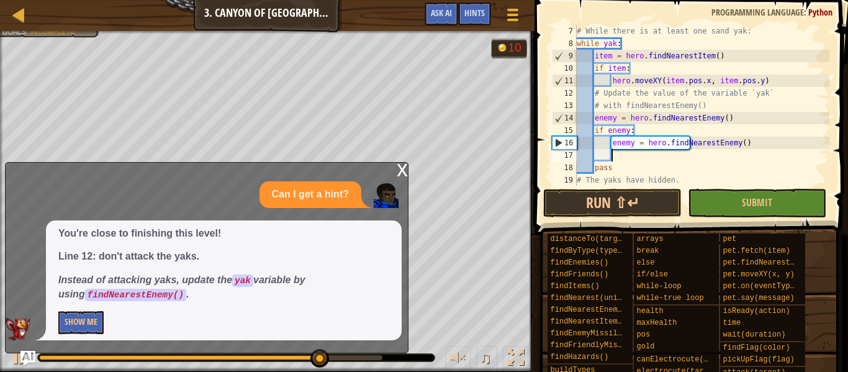
scroll to position [6, 4]
click at [584, 205] on button "Run ⇧↵" at bounding box center [612, 203] width 139 height 29
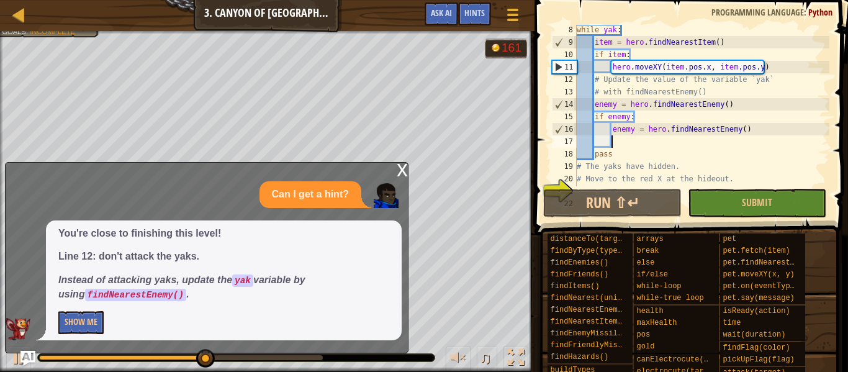
scroll to position [112, 0]
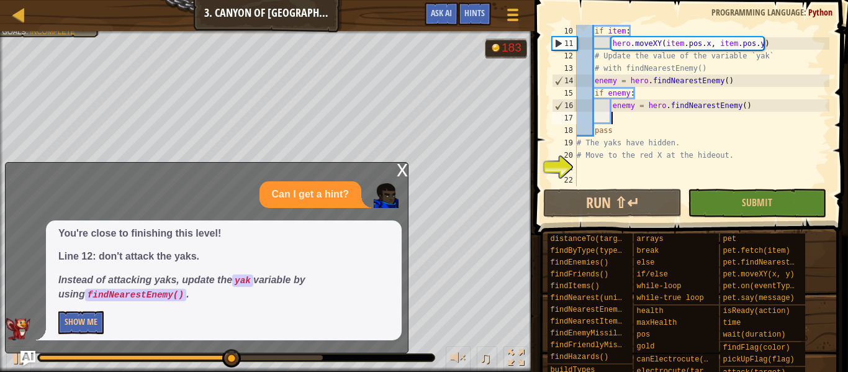
click at [598, 169] on div "if item : hero . moveXY ( item . pos . x , item . pos . y ) # Update the value …" at bounding box center [702, 118] width 255 height 186
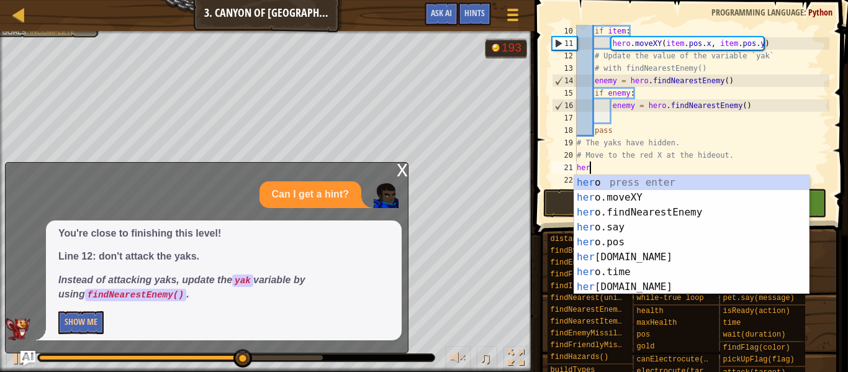
scroll to position [6, 2]
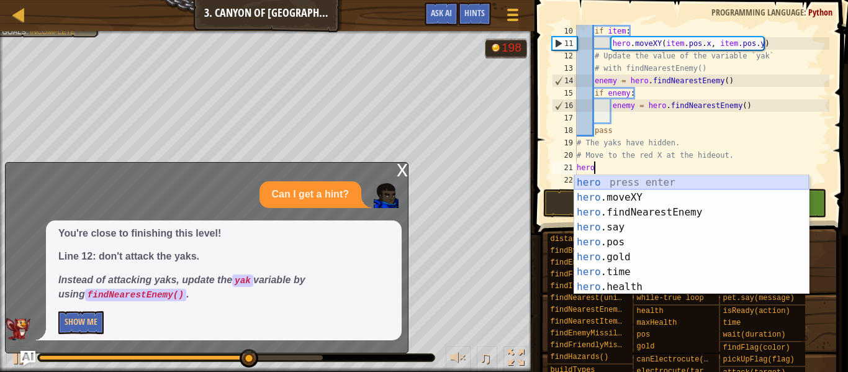
click at [642, 193] on div "hero press enter hero .moveXY press enter hero .findNearestEnemy press enter he…" at bounding box center [692, 249] width 235 height 149
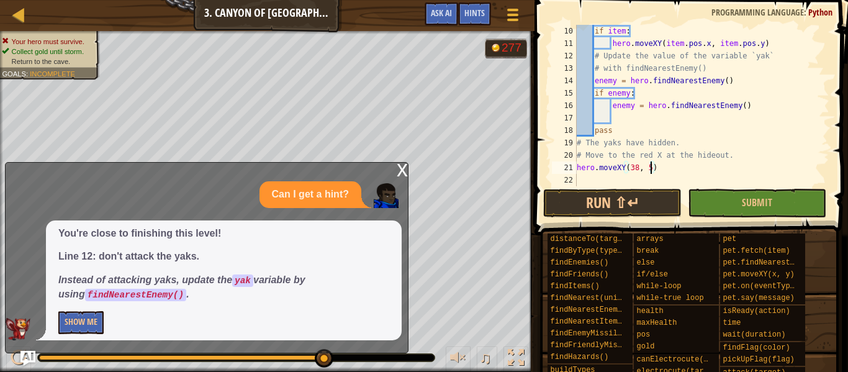
scroll to position [6, 11]
click at [618, 206] on button "Run ⇧↵" at bounding box center [612, 203] width 139 height 29
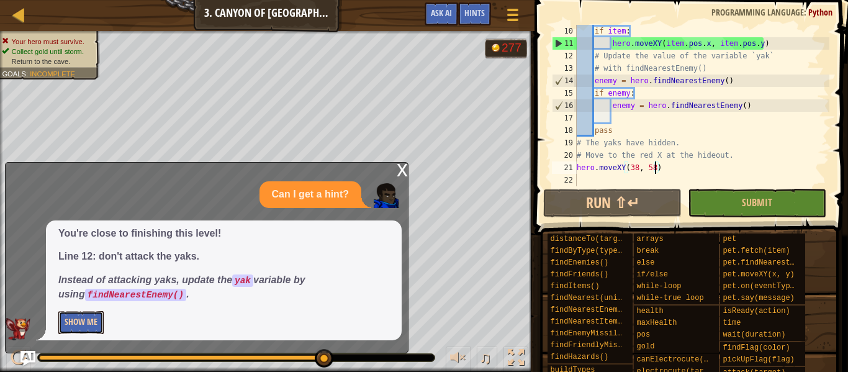
click at [92, 322] on button "Show Me" at bounding box center [80, 322] width 45 height 23
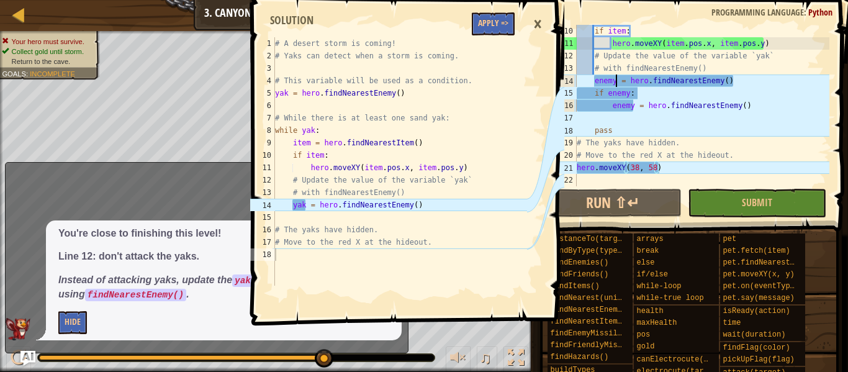
click at [618, 81] on div "if item : hero . moveXY ( item . pos . x , item . pos . y ) # Update the value …" at bounding box center [702, 118] width 255 height 186
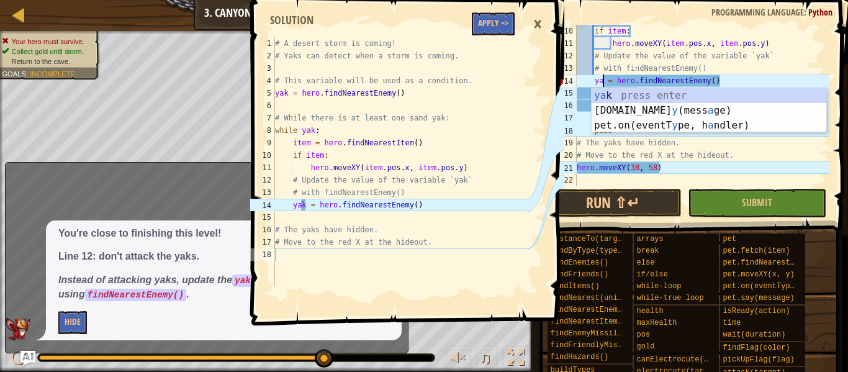
type textarea "yak = hero.findNearestEnemy()"
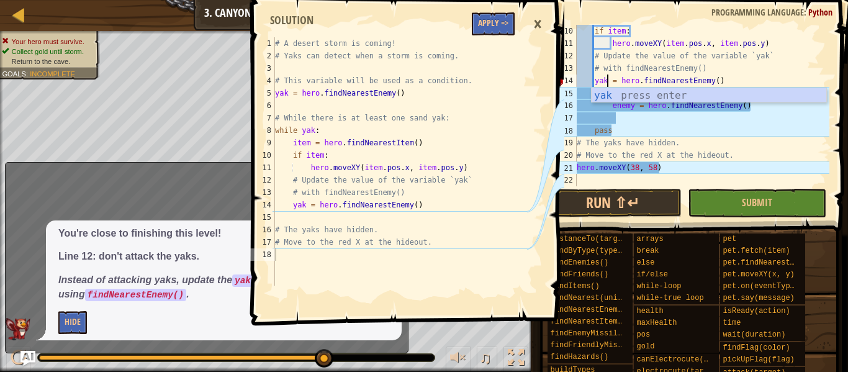
scroll to position [6, 5]
click at [678, 178] on div "if item : hero . moveXY ( item . pos . x , item . pos . y ) # Update the value …" at bounding box center [702, 118] width 255 height 186
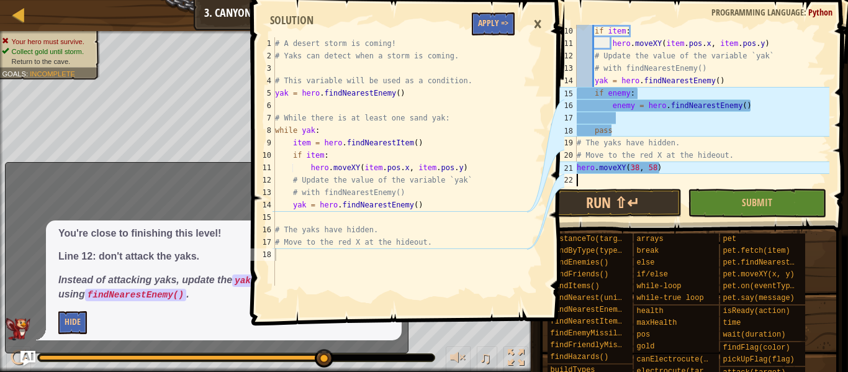
scroll to position [6, 0]
click at [627, 96] on div "if item : hero . moveXY ( item . pos . x , item . pos . y ) # Update the value …" at bounding box center [702, 118] width 255 height 186
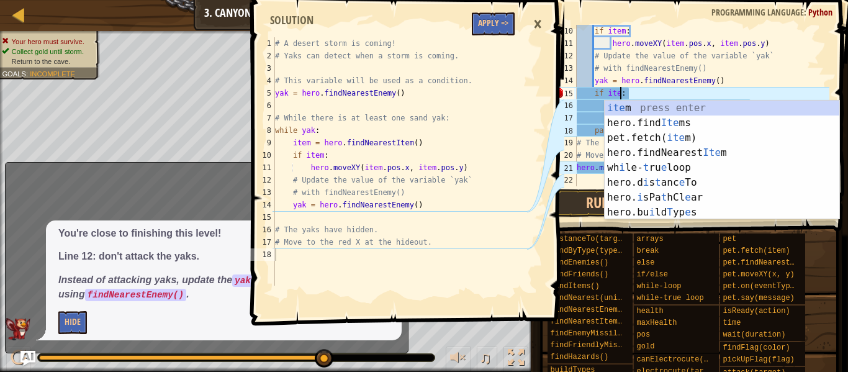
scroll to position [6, 7]
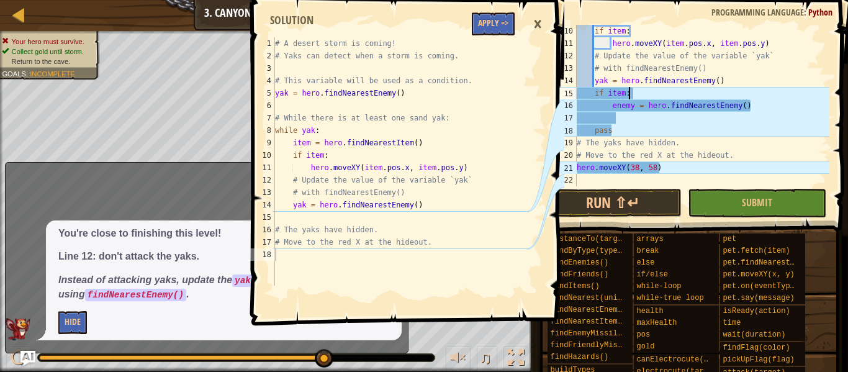
click at [664, 97] on div "if item : hero . moveXY ( item . pos . x , item . pos . y ) # Update the value …" at bounding box center [702, 118] width 255 height 186
drag, startPoint x: 758, startPoint y: 110, endPoint x: 613, endPoint y: 110, distance: 145.3
click at [613, 110] on div "if item : hero . moveXY ( item . pos . x , item . pos . y ) # Update the value …" at bounding box center [702, 118] width 255 height 186
type textarea "enemy = hero.findNearestEnemy()"
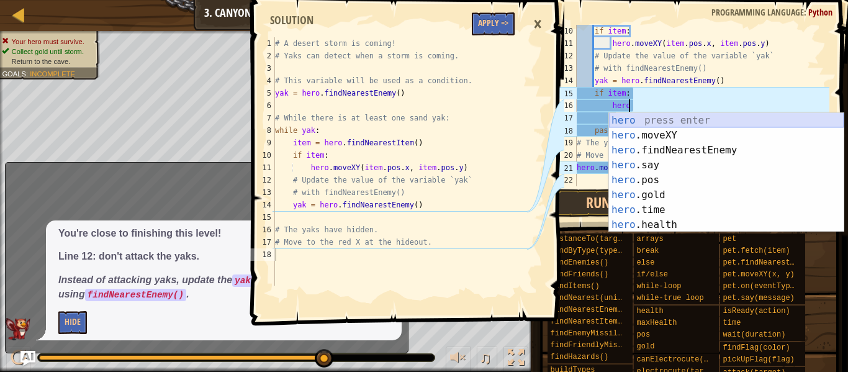
click at [668, 130] on div "hero press enter hero .moveXY press enter hero .findNearestEnemy press enter he…" at bounding box center [726, 187] width 235 height 149
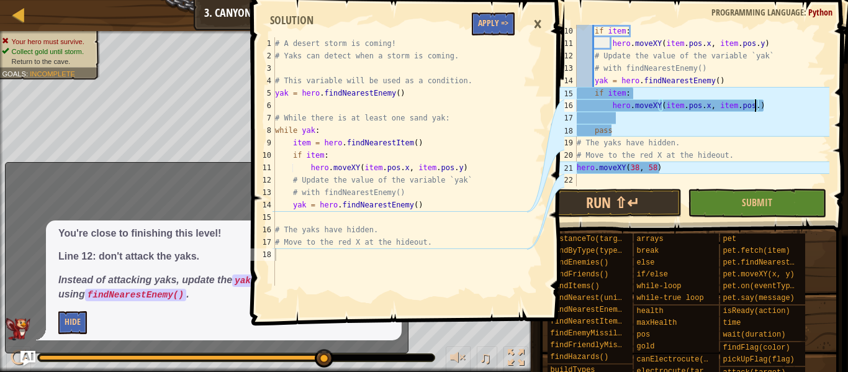
scroll to position [6, 26]
drag, startPoint x: 666, startPoint y: 170, endPoint x: 577, endPoint y: 171, distance: 89.4
click at [577, 171] on div "if item : hero . moveXY ( item . pos . x , item . pos . y ) # Update the value …" at bounding box center [702, 118] width 255 height 186
type textarea "hero.moveXY(38, 58)"
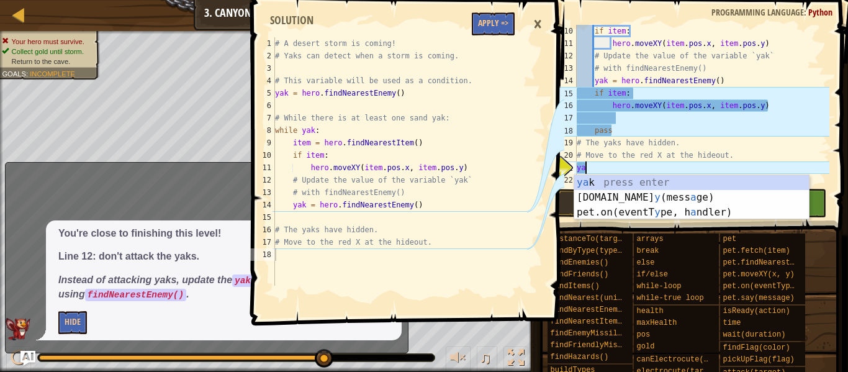
scroll to position [6, 1]
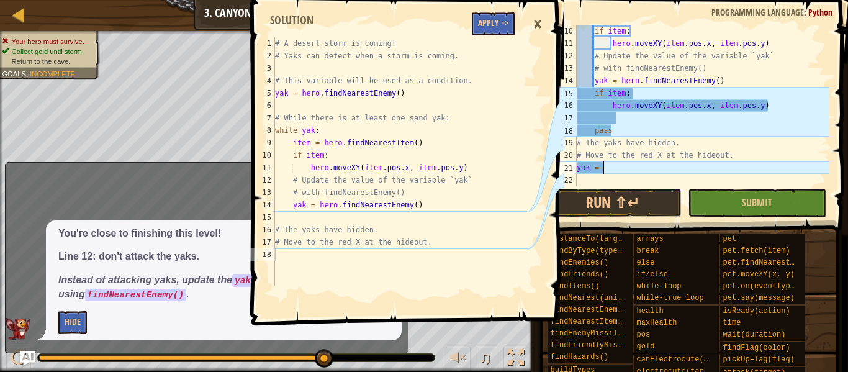
type textarea "yak = h"
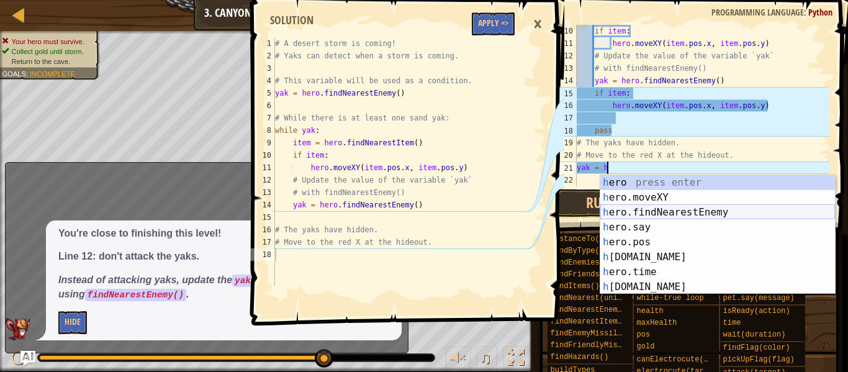
click at [652, 210] on div "h ero press enter h ero.moveXY press enter h ero.findNearestEnemy press enter h…" at bounding box center [718, 249] width 235 height 149
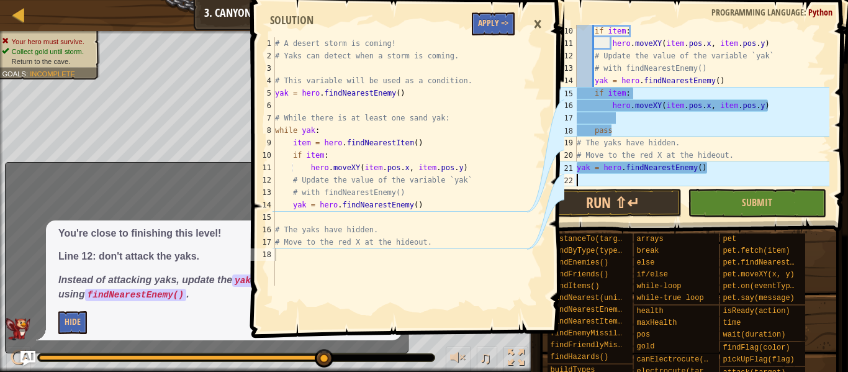
scroll to position [6, 0]
click at [648, 204] on button "Run ⇧↵" at bounding box center [612, 203] width 139 height 29
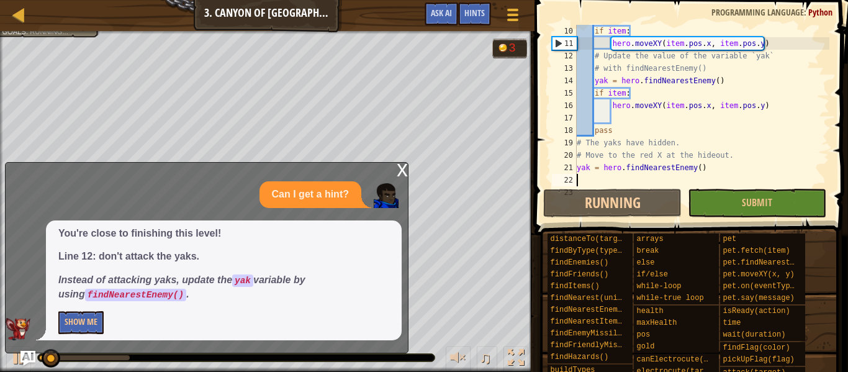
click at [398, 166] on div "x" at bounding box center [402, 169] width 11 height 12
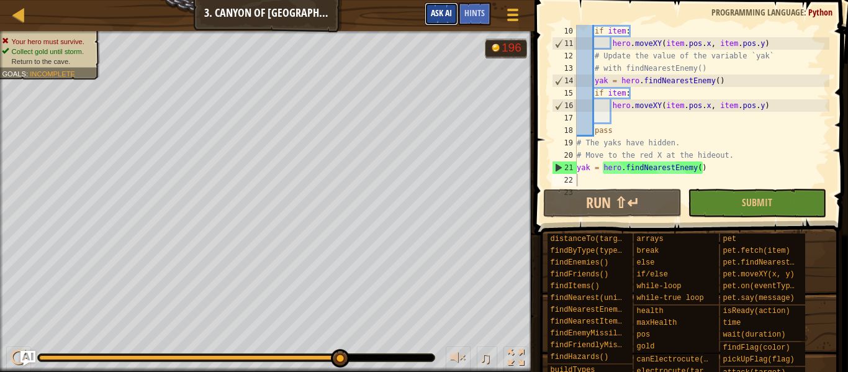
click at [435, 23] on button "Ask AI" at bounding box center [442, 13] width 34 height 23
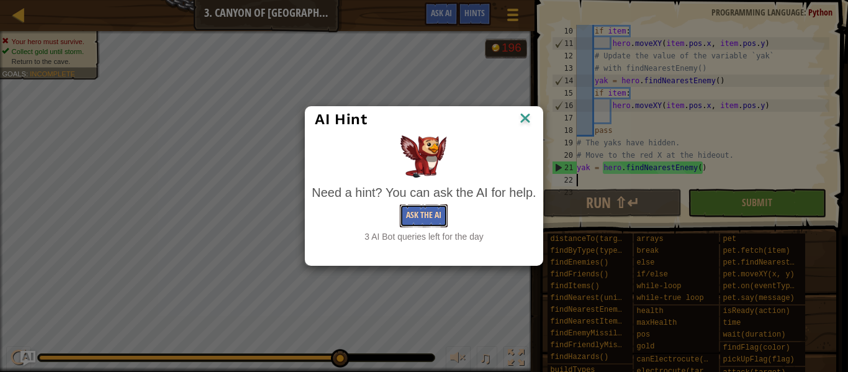
click at [419, 211] on button "Ask the AI" at bounding box center [424, 215] width 48 height 23
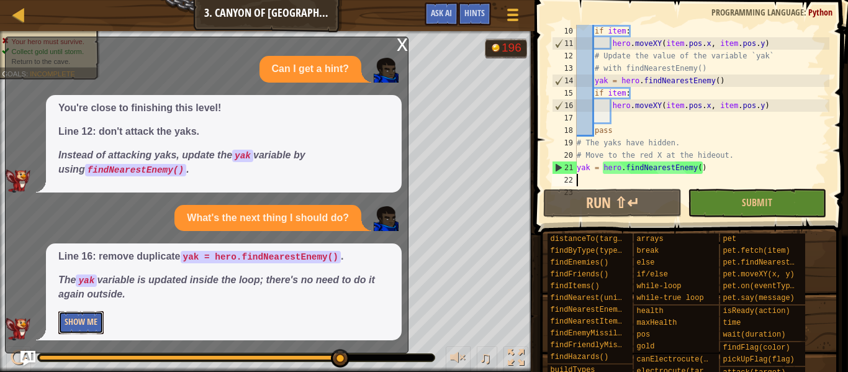
click at [83, 322] on button "Show Me" at bounding box center [80, 322] width 45 height 23
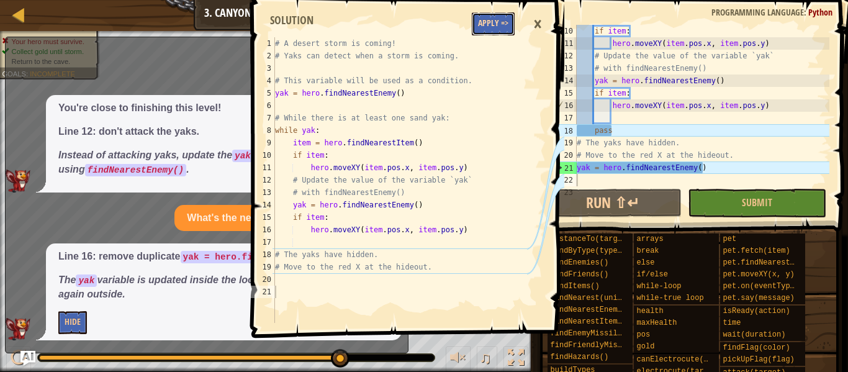
click at [492, 25] on button "Apply =>" at bounding box center [493, 23] width 43 height 23
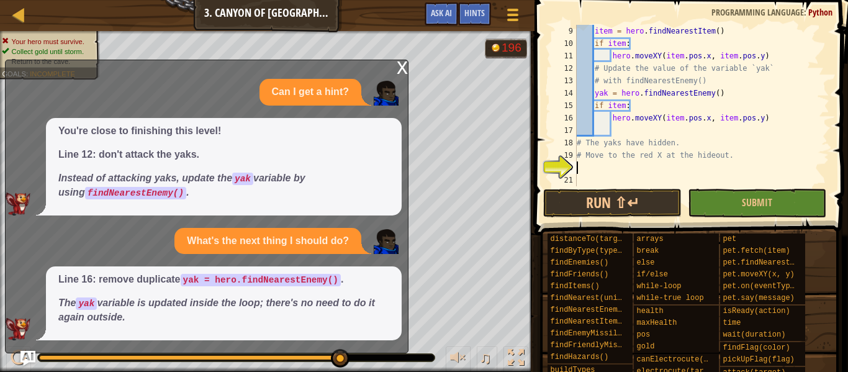
click at [595, 170] on div "item = hero . findNearestItem ( ) if item : hero . moveXY ( item . pos . x , it…" at bounding box center [702, 118] width 255 height 186
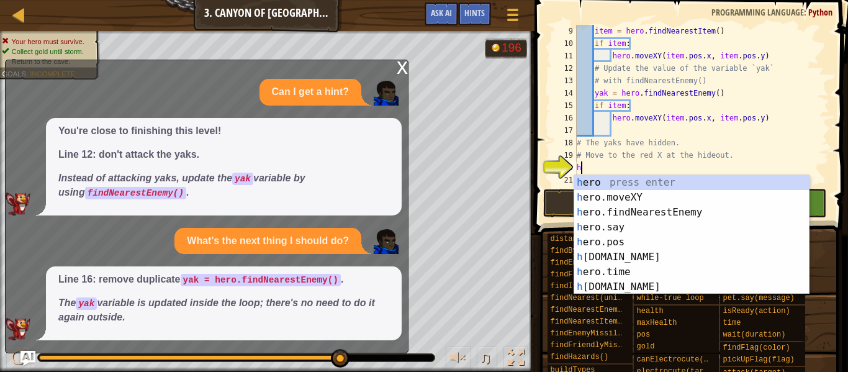
scroll to position [6, 1]
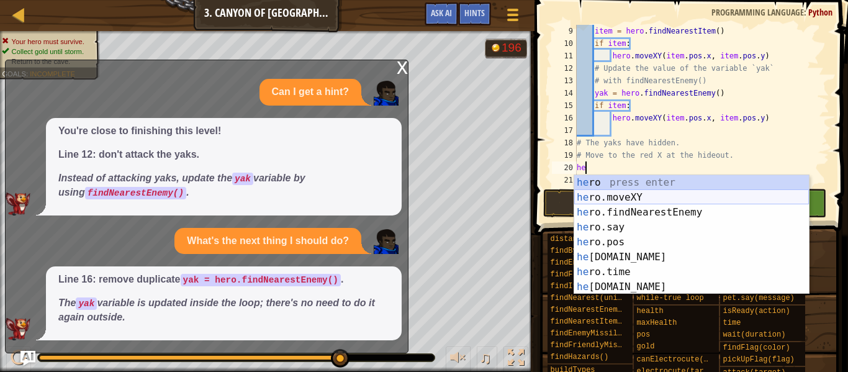
click at [637, 194] on div "he ro press enter he ro.moveXY press enter he ro.findNearestEnemy press enter h…" at bounding box center [692, 249] width 235 height 149
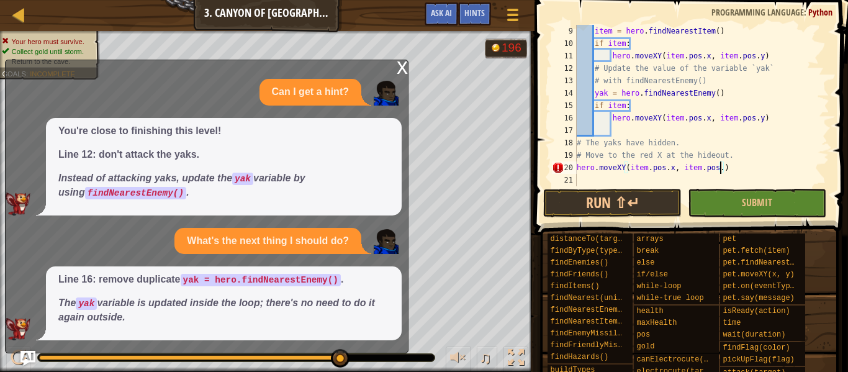
scroll to position [6, 21]
type textarea "hero.moveXY(item.pos.x, item.pos.y)"
click at [624, 201] on button "Run ⇧↵" at bounding box center [612, 203] width 139 height 29
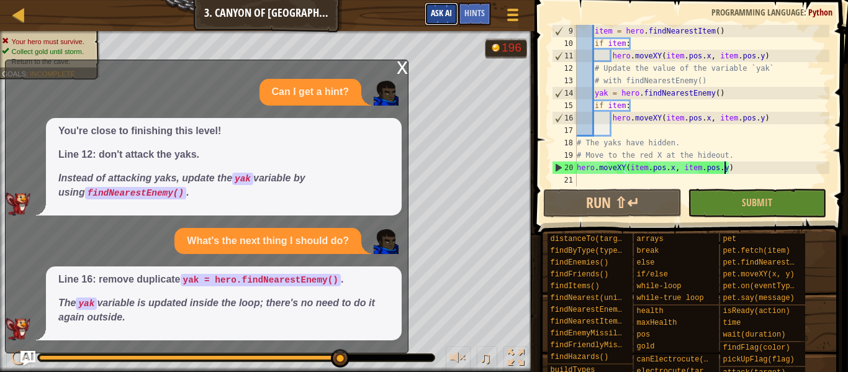
click at [441, 9] on span "Ask AI" at bounding box center [441, 13] width 21 height 12
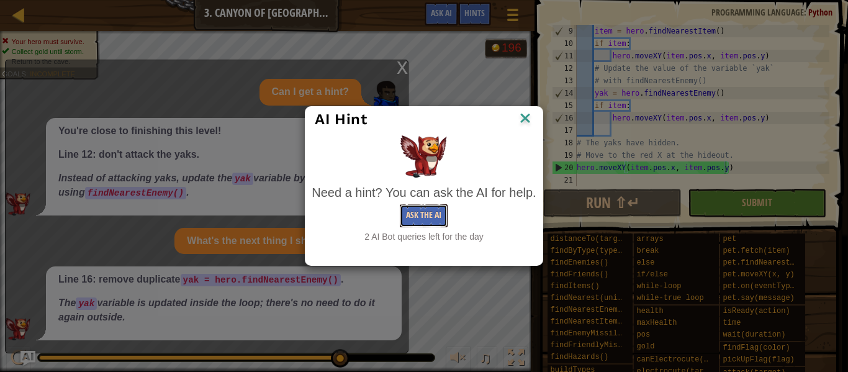
click at [420, 219] on button "Ask the AI" at bounding box center [424, 215] width 48 height 23
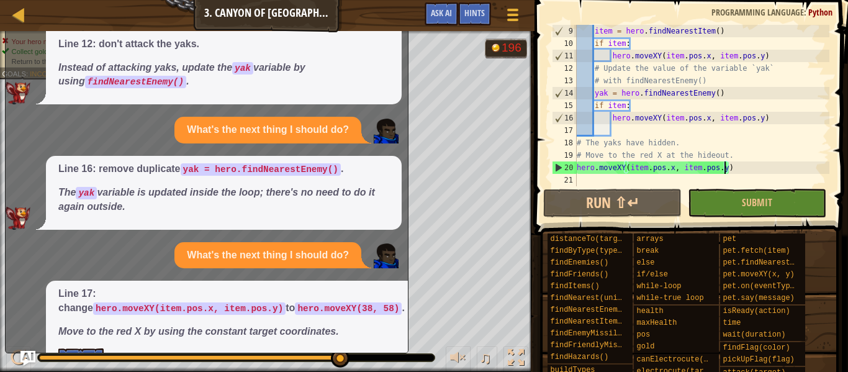
scroll to position [72, 0]
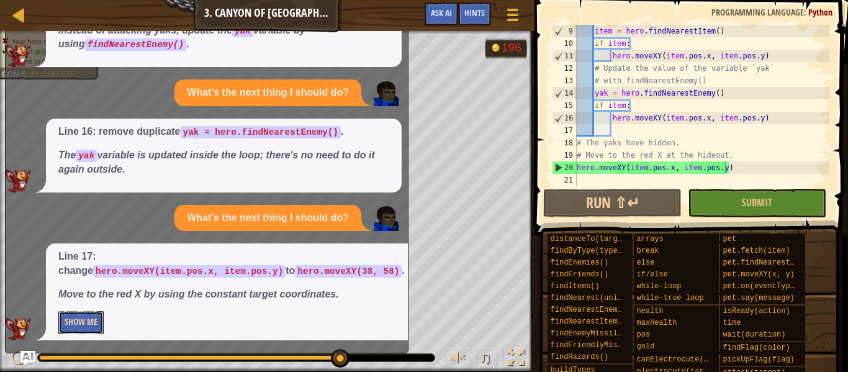
click at [93, 319] on button "Show Me" at bounding box center [80, 322] width 45 height 23
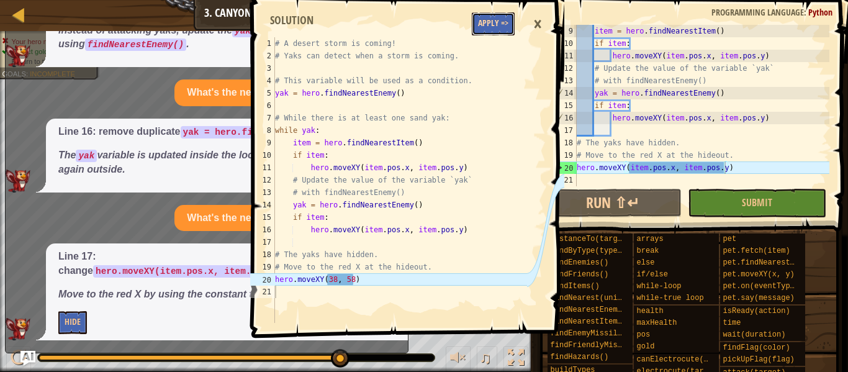
click at [489, 27] on button "Apply =>" at bounding box center [493, 23] width 43 height 23
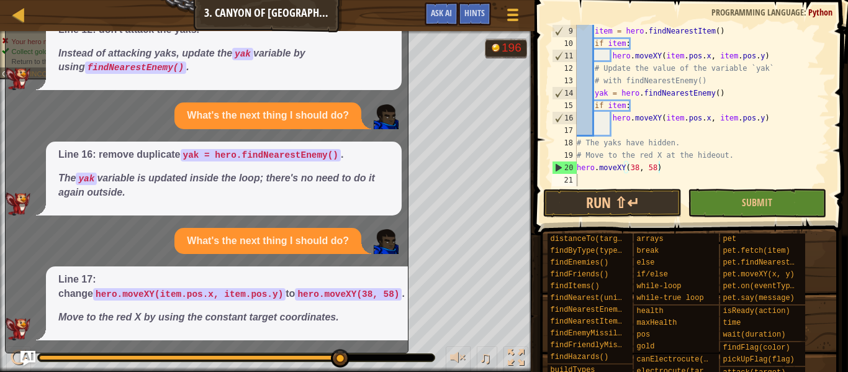
scroll to position [49, 0]
click at [614, 201] on button "Run ⇧↵" at bounding box center [612, 203] width 139 height 29
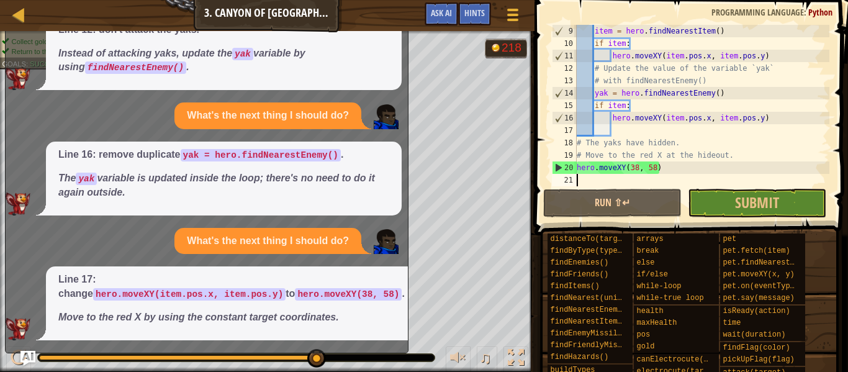
scroll to position [0, 0]
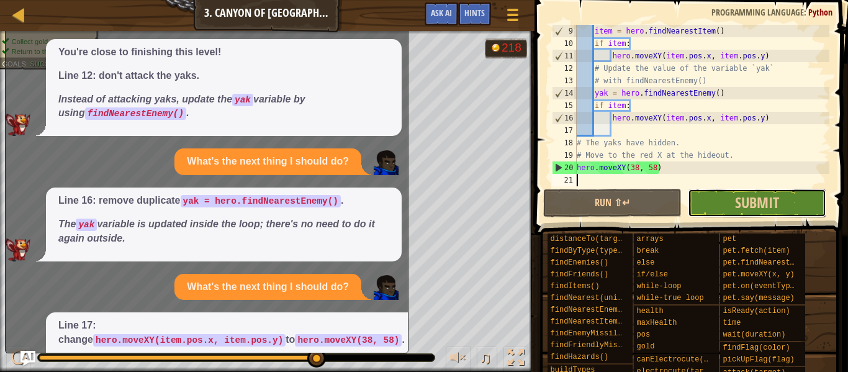
click at [722, 214] on button "Submit" at bounding box center [757, 203] width 139 height 29
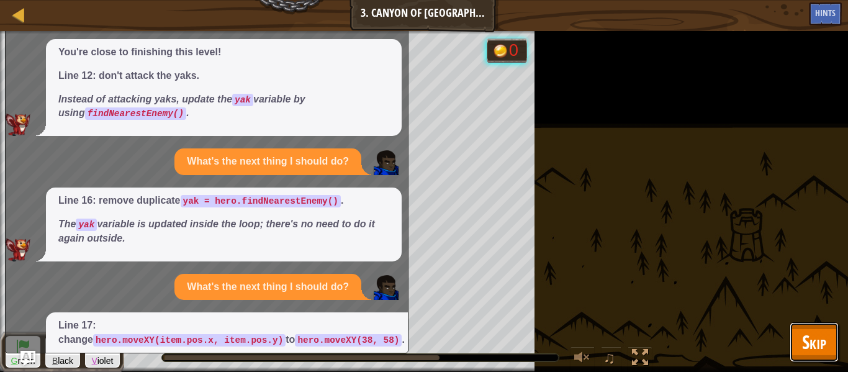
click at [819, 357] on button "Skip" at bounding box center [814, 342] width 49 height 40
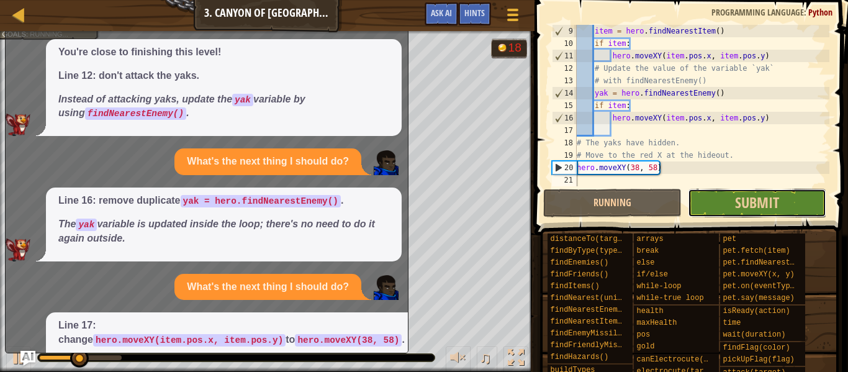
click at [717, 201] on button "Submit" at bounding box center [757, 203] width 139 height 29
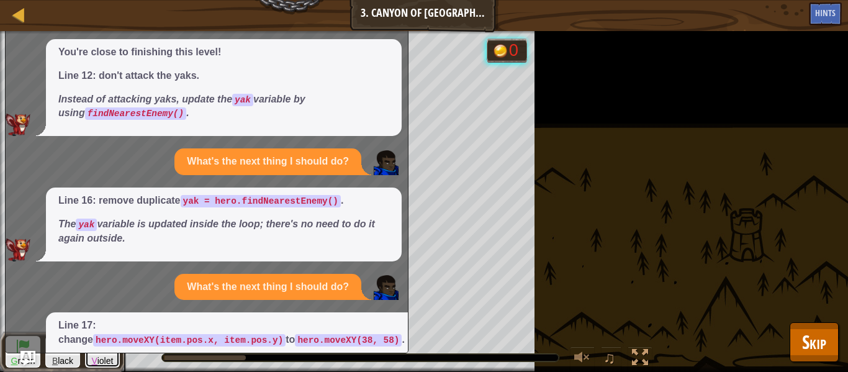
click at [93, 363] on span "V" at bounding box center [95, 361] width 6 height 10
click at [130, 177] on div "Can I get a hint? You're close to finishing this level! Line 12: don't attack t…" at bounding box center [204, 193] width 396 height 386
click at [25, 186] on div "Can I get a hint? You're close to finishing this level! Line 12: don't attack t…" at bounding box center [204, 193] width 396 height 386
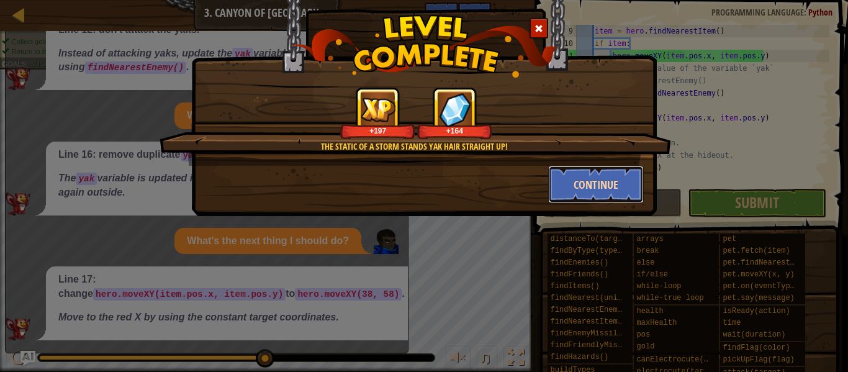
click at [584, 183] on button "Continue" at bounding box center [596, 184] width 96 height 37
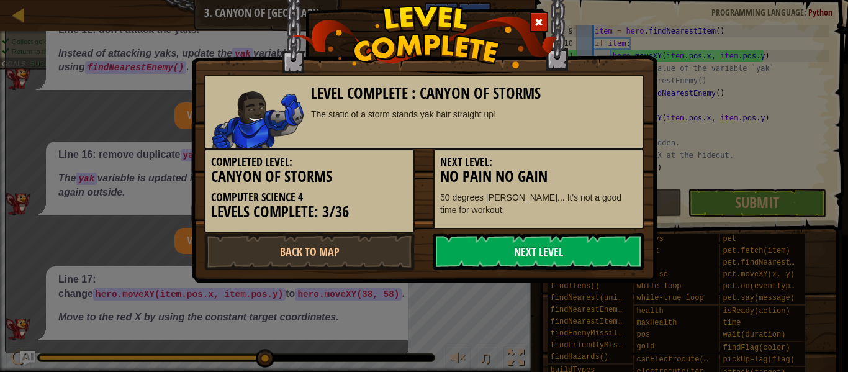
click at [596, 173] on h3 "No Pain No Gain" at bounding box center [538, 176] width 197 height 17
click at [496, 250] on link "Next Level" at bounding box center [539, 251] width 211 height 37
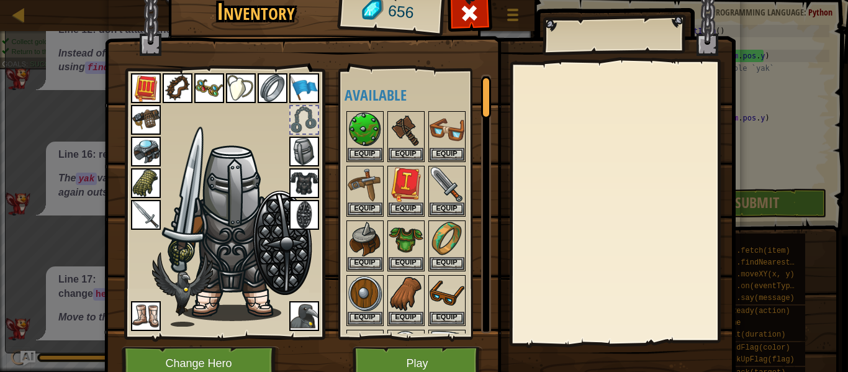
scroll to position [57, 0]
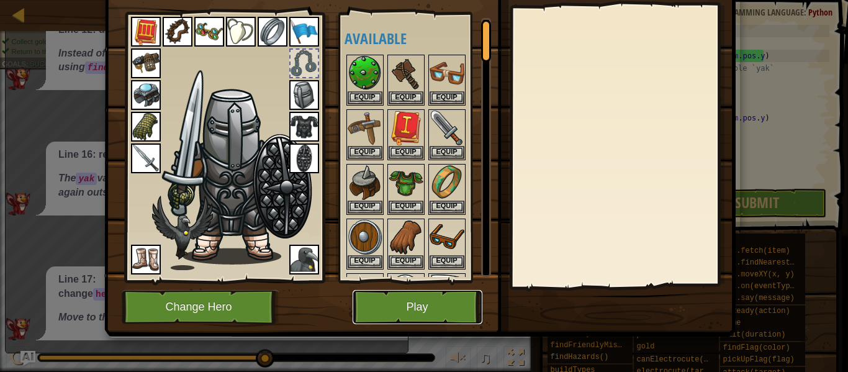
click at [413, 306] on button "Play" at bounding box center [418, 307] width 130 height 34
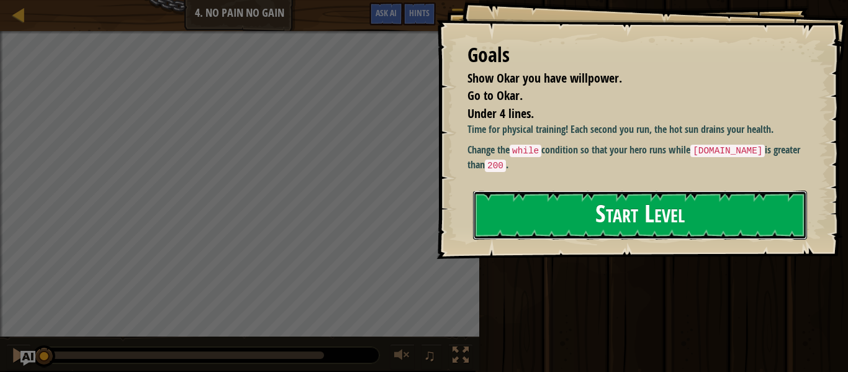
click at [525, 230] on button "Start Level" at bounding box center [640, 215] width 334 height 49
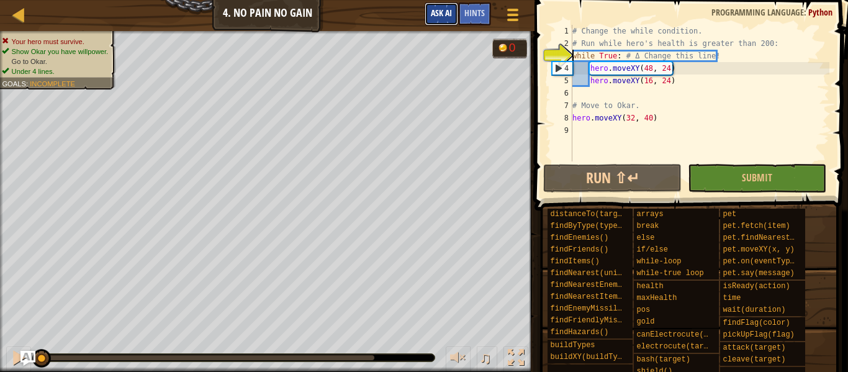
click at [447, 8] on span "Ask AI" at bounding box center [441, 13] width 21 height 12
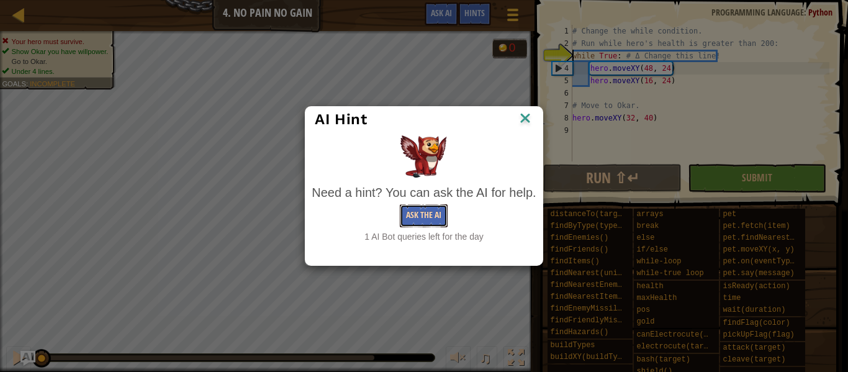
click at [434, 214] on button "Ask the AI" at bounding box center [424, 215] width 48 height 23
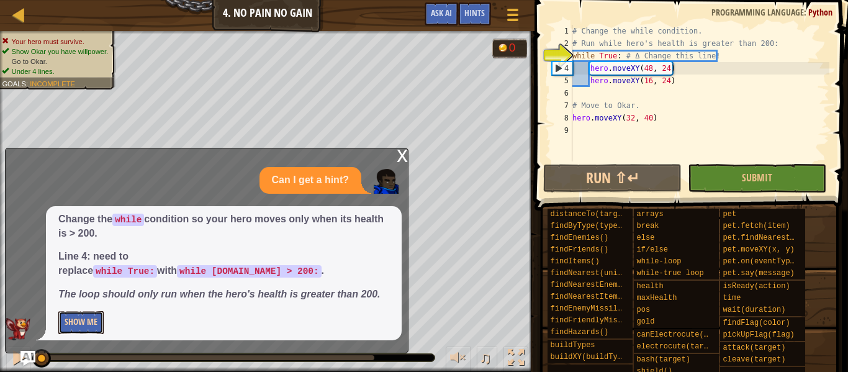
click at [95, 315] on button "Show Me" at bounding box center [80, 322] width 45 height 23
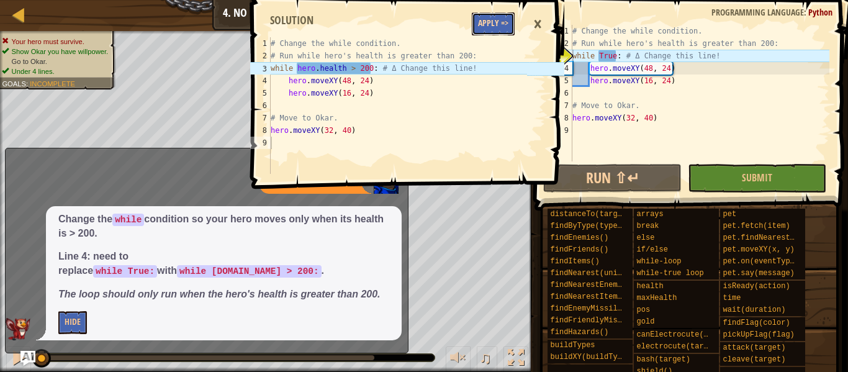
click at [476, 29] on button "Apply =>" at bounding box center [493, 23] width 43 height 23
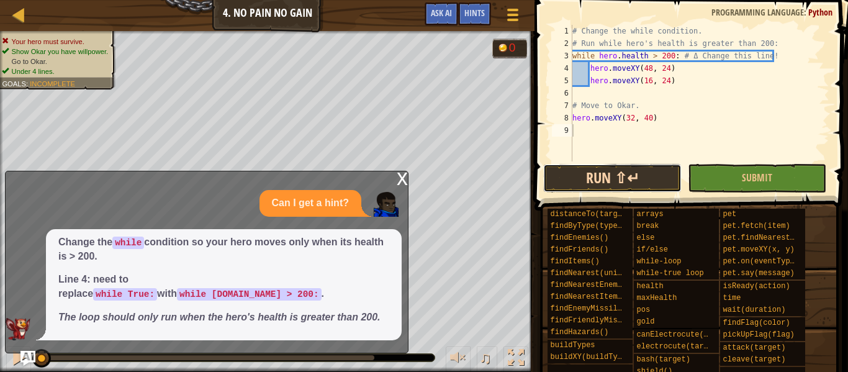
click at [640, 180] on button "Run ⇧↵" at bounding box center [612, 178] width 139 height 29
click at [401, 177] on div "x" at bounding box center [402, 177] width 11 height 12
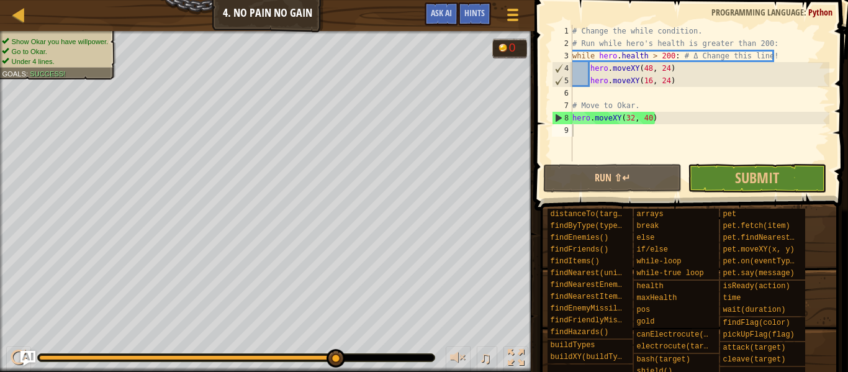
click at [745, 160] on div "# Change the while condition. # Run while hero's health is greater than 200: wh…" at bounding box center [700, 105] width 260 height 161
click at [753, 171] on span "Submit" at bounding box center [757, 178] width 44 height 20
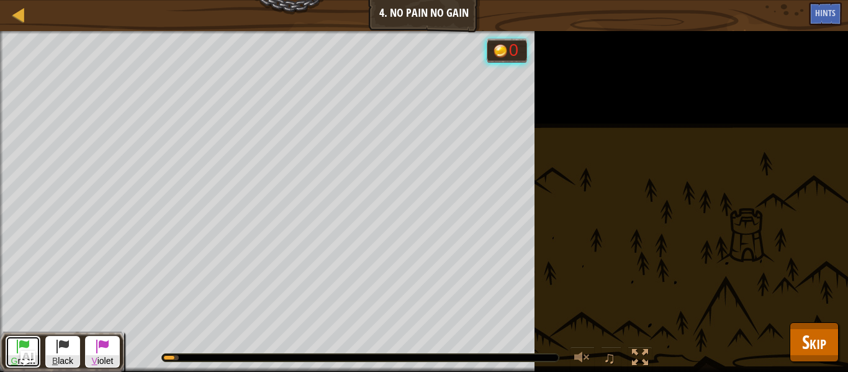
click at [20, 348] on span at bounding box center [23, 346] width 15 height 15
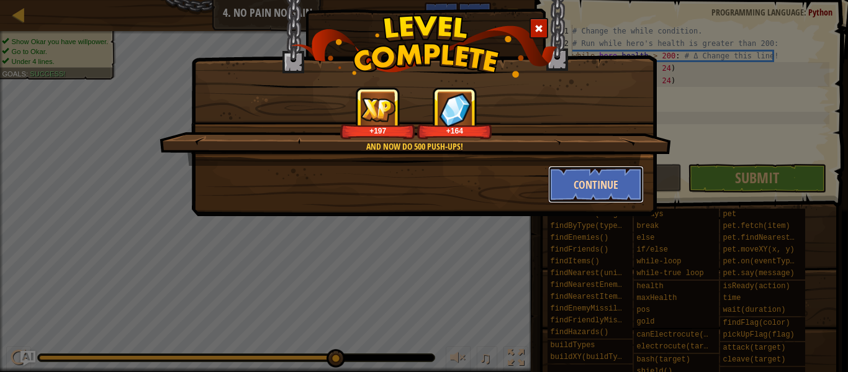
click at [570, 185] on button "Continue" at bounding box center [596, 184] width 96 height 37
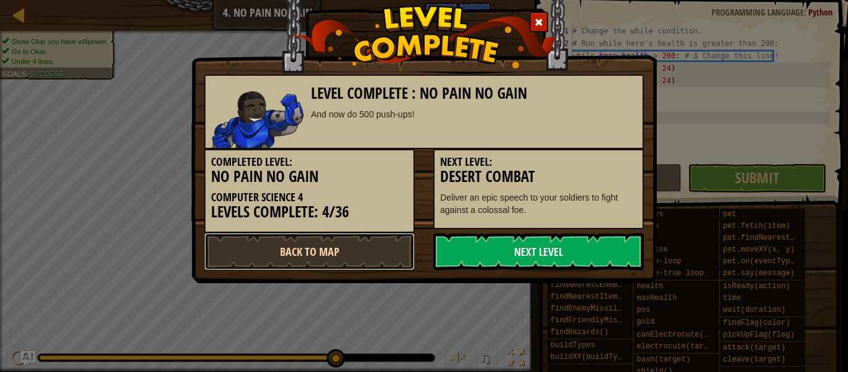
click at [362, 255] on link "Back to Map" at bounding box center [309, 251] width 211 height 37
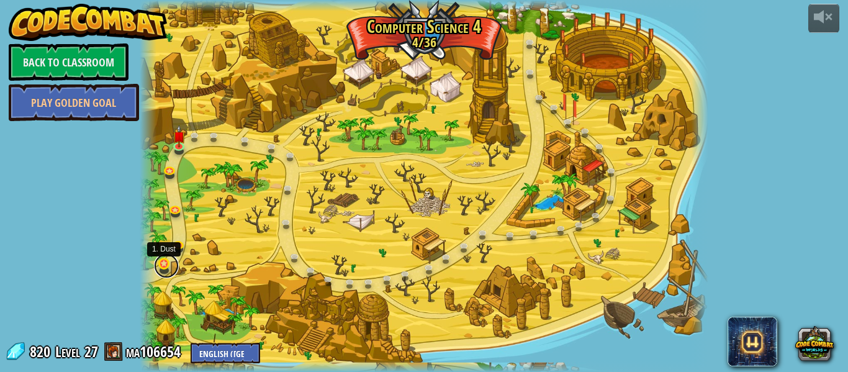
click at [164, 261] on link at bounding box center [166, 265] width 25 height 25
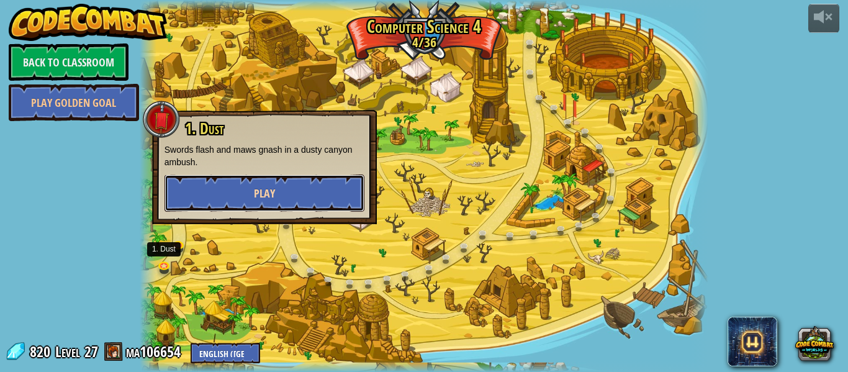
click at [246, 207] on button "Play" at bounding box center [265, 193] width 200 height 37
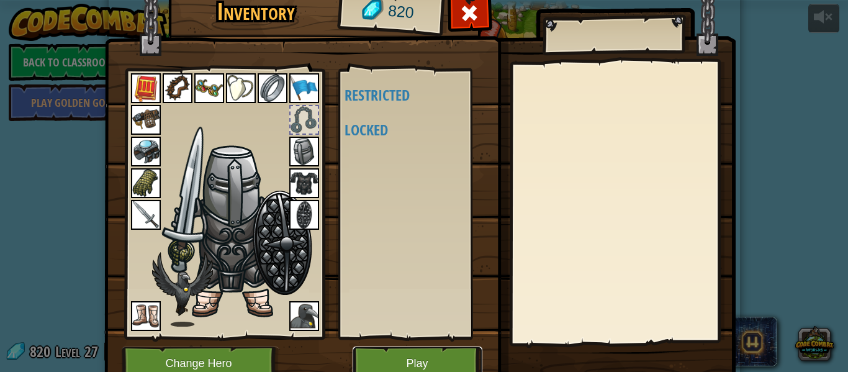
click at [409, 363] on button "Play" at bounding box center [418, 364] width 130 height 34
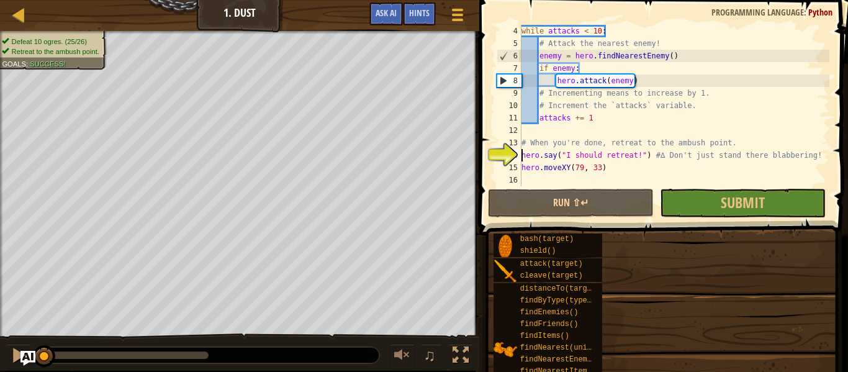
scroll to position [37, 0]
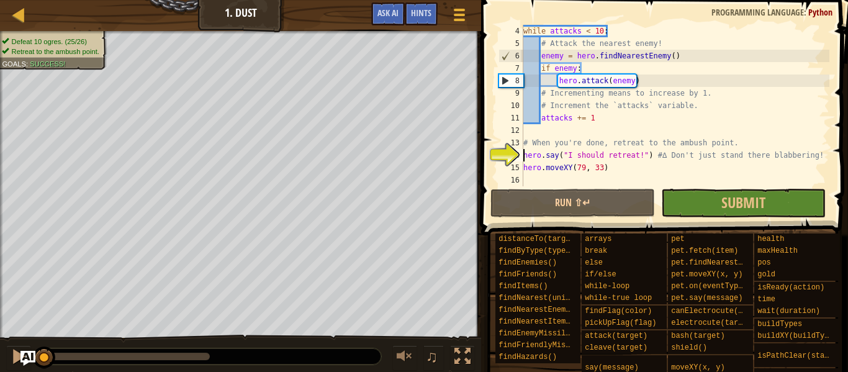
click at [667, 90] on div "while attacks < 10 : # Attack the nearest enemy! enemy = hero . findNearestEnem…" at bounding box center [675, 118] width 309 height 186
type textarea "# Incrementing means to increase by 1."
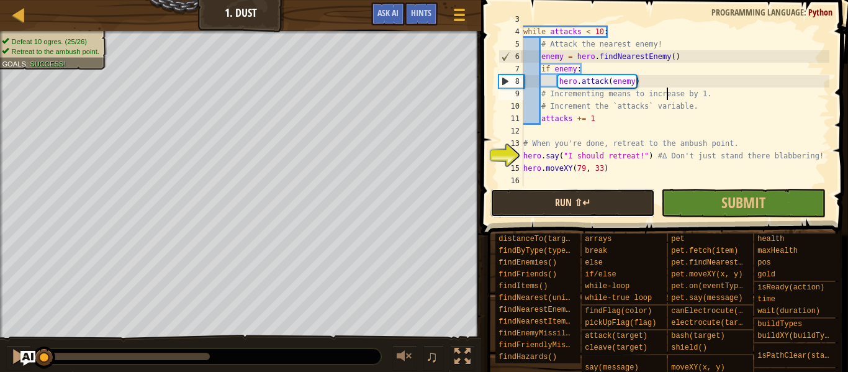
click at [614, 199] on button "Run ⇧↵" at bounding box center [573, 203] width 165 height 29
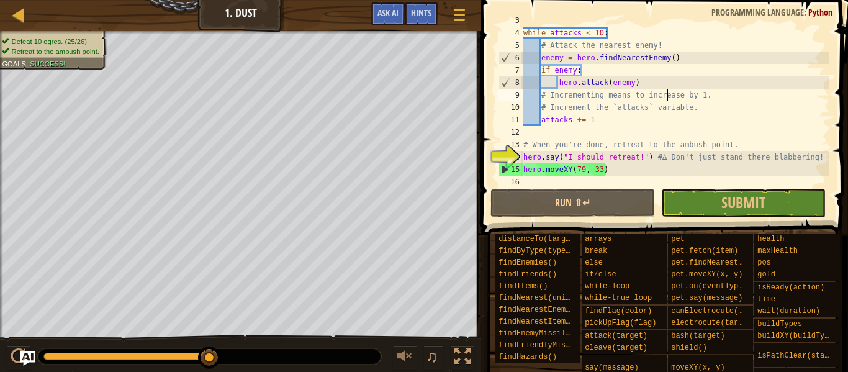
scroll to position [37, 0]
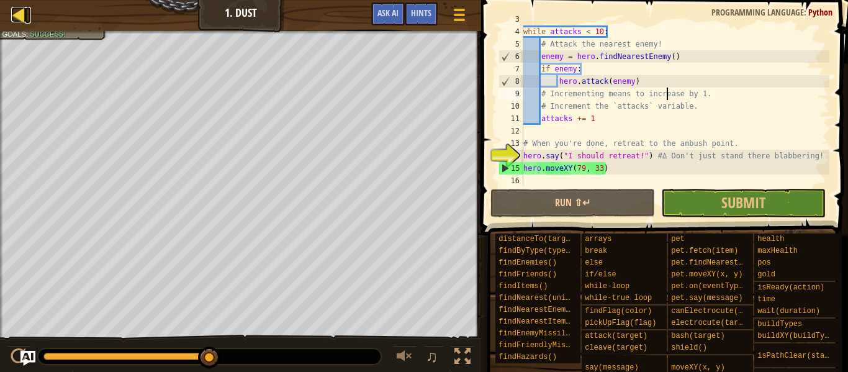
click at [20, 14] on div at bounding box center [19, 15] width 16 height 16
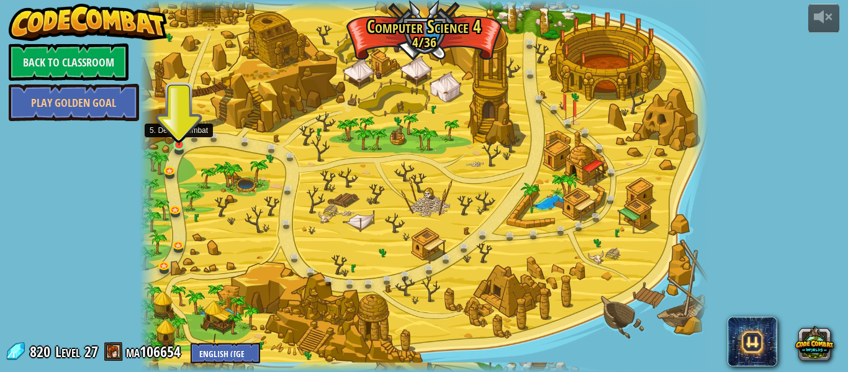
click at [178, 144] on img at bounding box center [179, 131] width 13 height 30
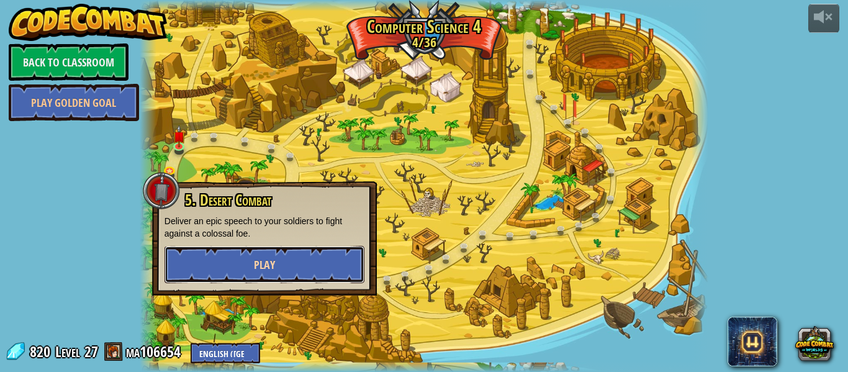
click at [244, 257] on button "Play" at bounding box center [265, 264] width 200 height 37
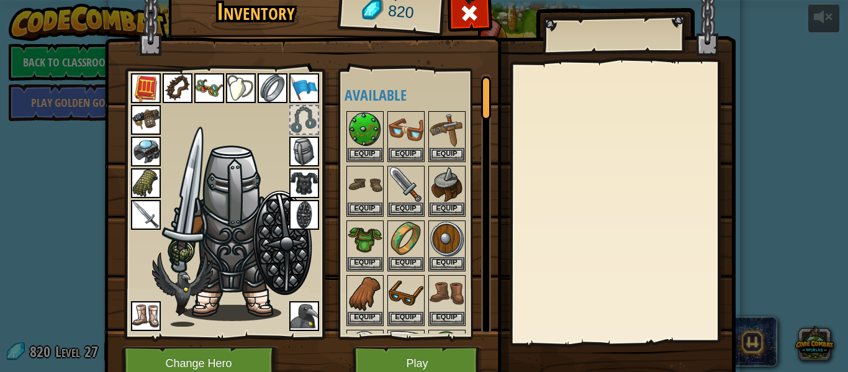
click at [306, 184] on img at bounding box center [304, 183] width 30 height 30
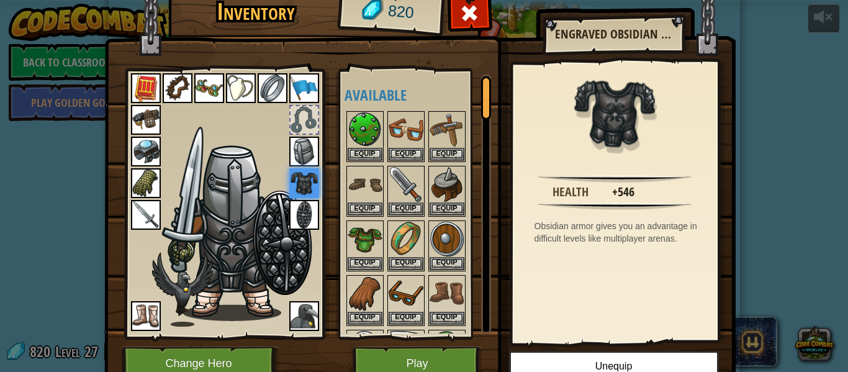
click at [303, 206] on img at bounding box center [304, 215] width 30 height 30
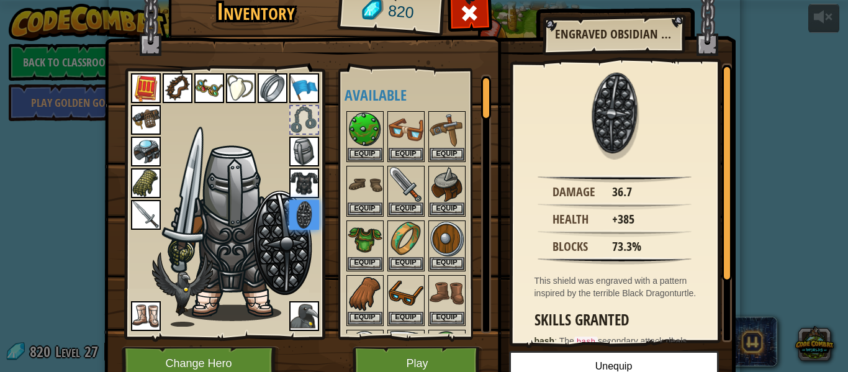
click at [306, 160] on img at bounding box center [304, 152] width 30 height 30
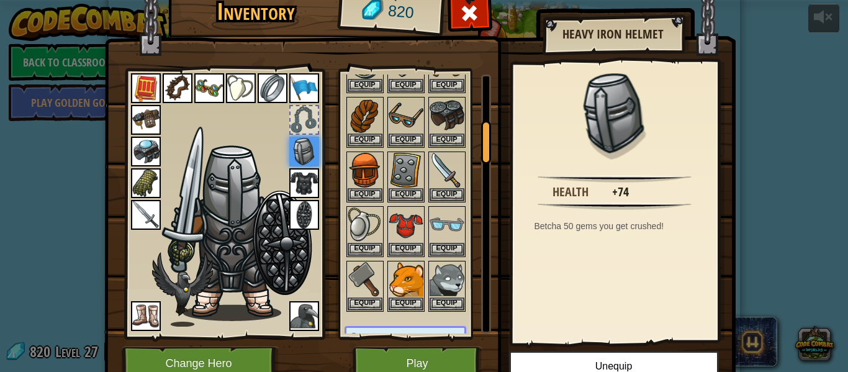
scroll to position [283, 0]
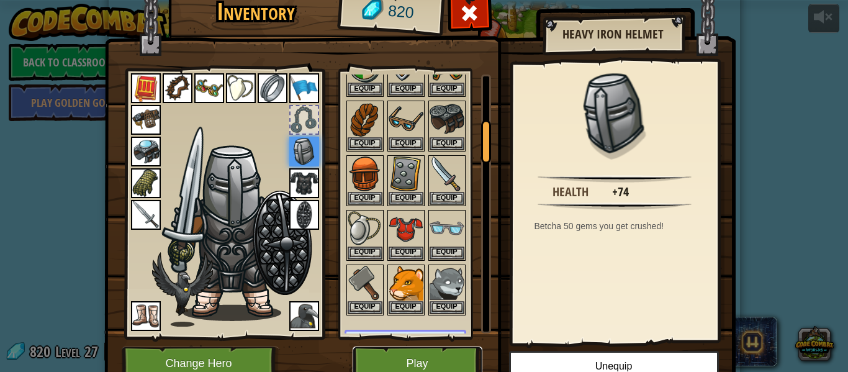
click at [378, 355] on button "Play" at bounding box center [418, 364] width 130 height 34
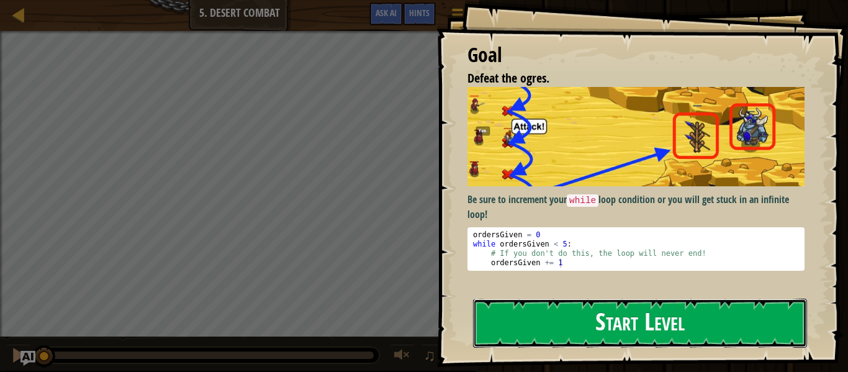
click at [521, 331] on button "Start Level" at bounding box center [640, 323] width 334 height 49
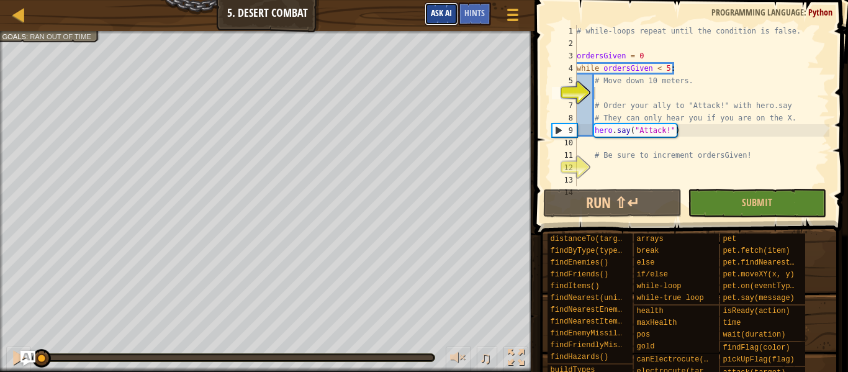
click at [442, 9] on span "Ask AI" at bounding box center [441, 13] width 21 height 12
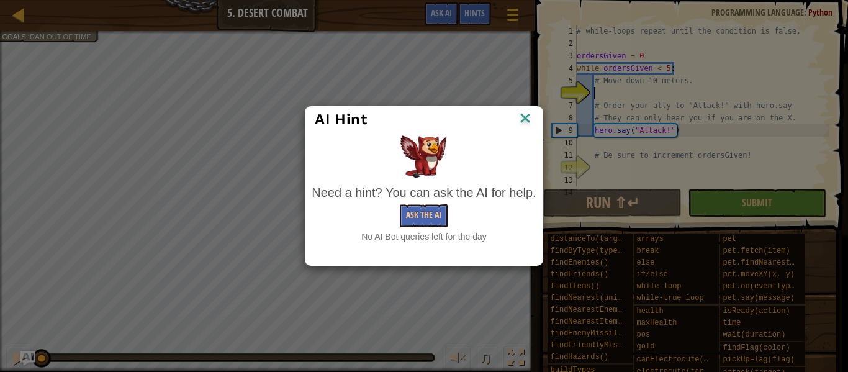
click at [529, 120] on img at bounding box center [525, 119] width 16 height 19
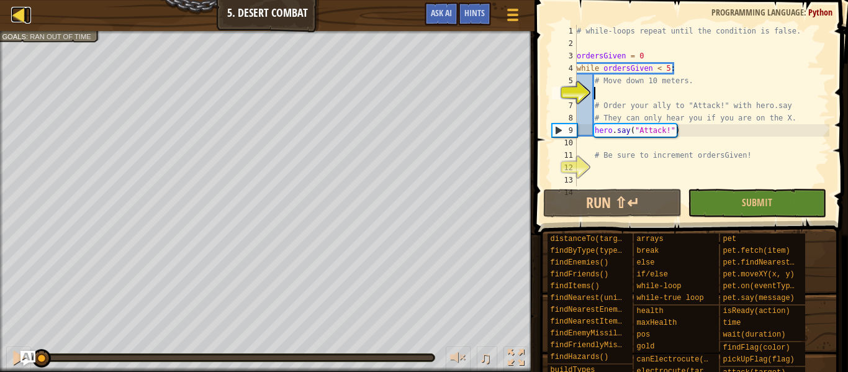
click at [17, 13] on div at bounding box center [19, 15] width 16 height 16
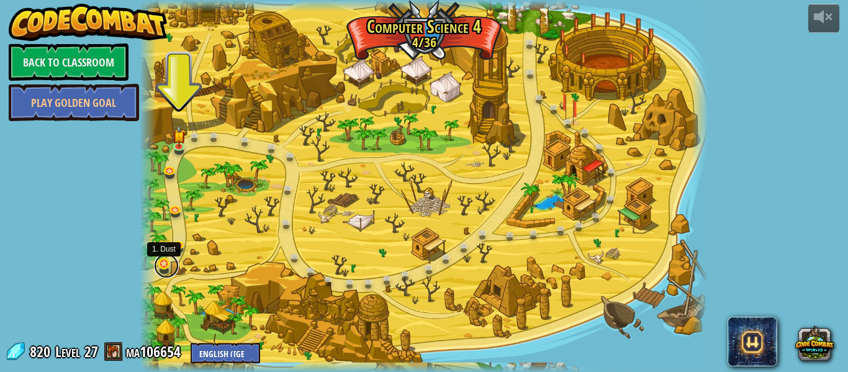
click at [161, 265] on link at bounding box center [166, 265] width 25 height 25
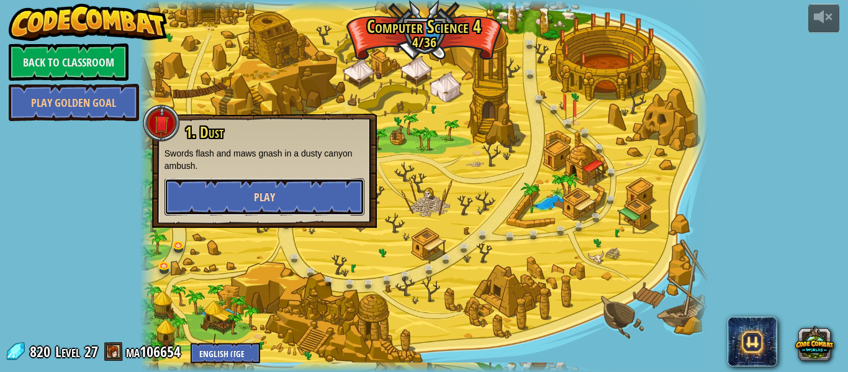
click at [255, 197] on span "Play" at bounding box center [264, 197] width 21 height 16
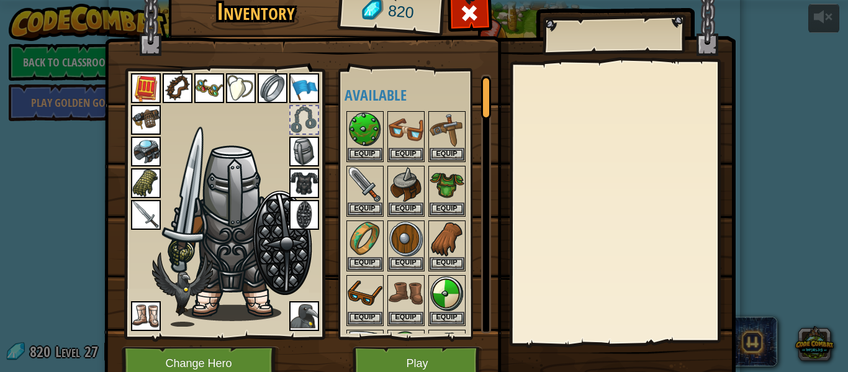
click at [306, 155] on img at bounding box center [304, 152] width 30 height 30
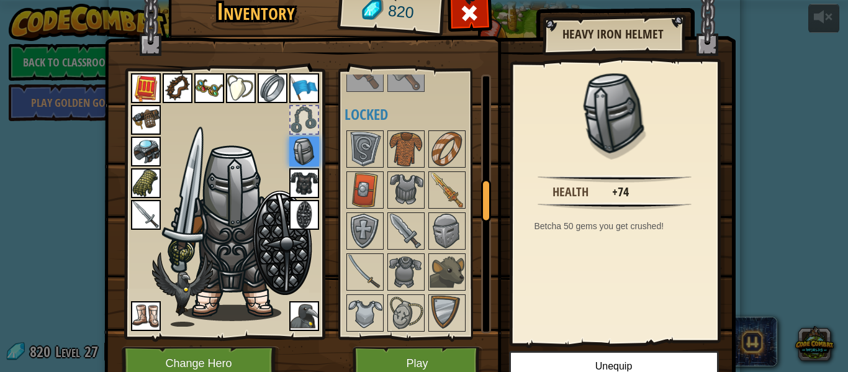
scroll to position [686, 0]
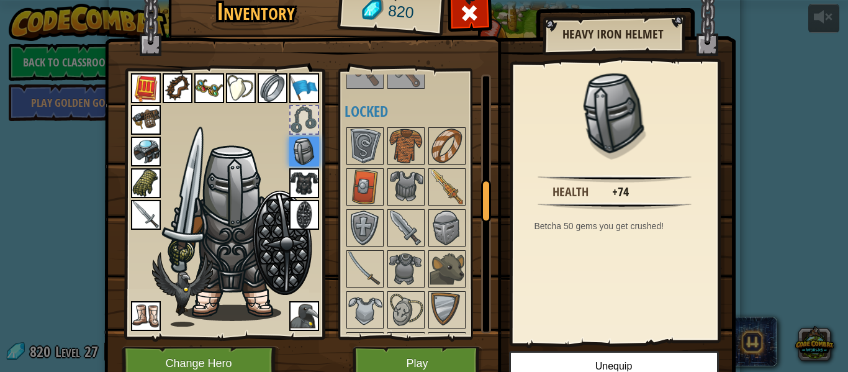
click at [446, 224] on img at bounding box center [447, 228] width 35 height 35
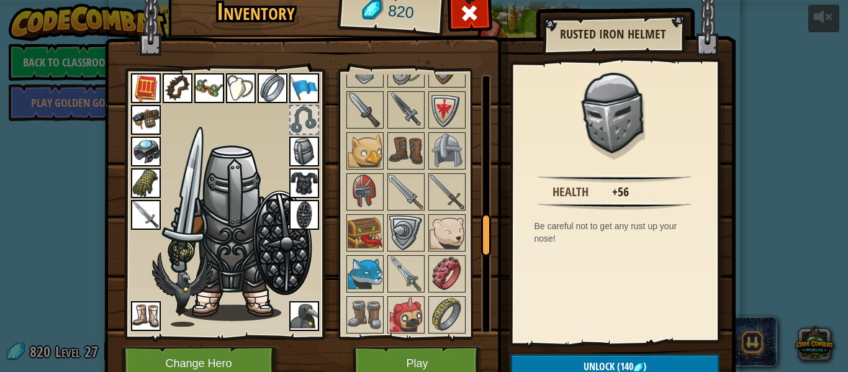
scroll to position [935, 0]
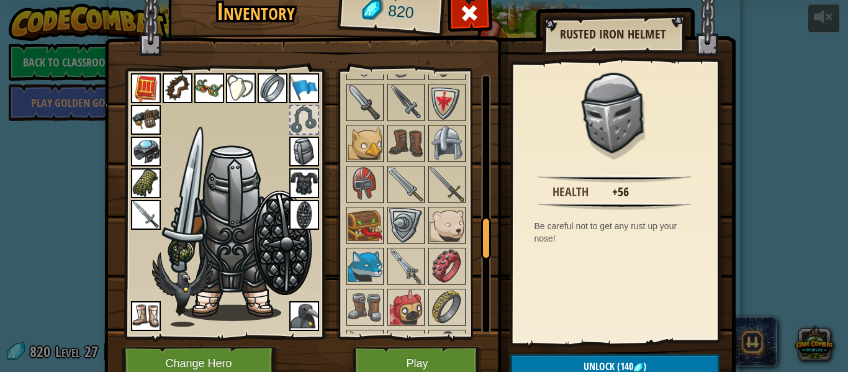
click at [444, 157] on img at bounding box center [447, 143] width 35 height 35
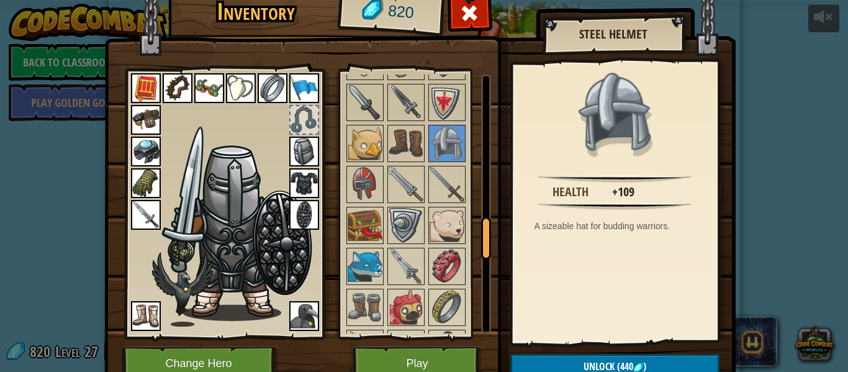
click at [309, 150] on img at bounding box center [304, 152] width 30 height 30
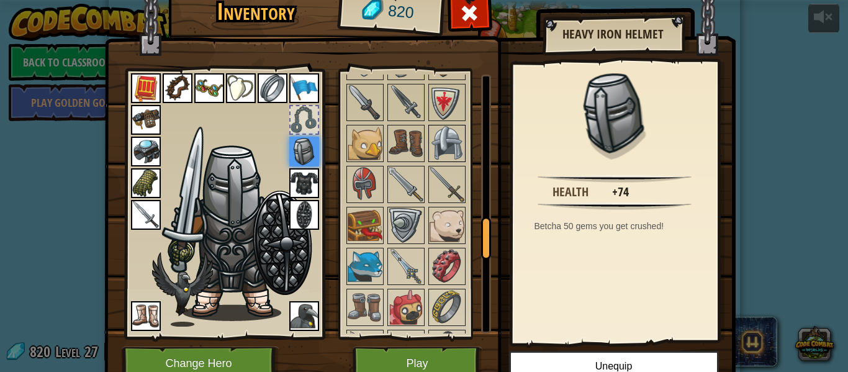
click at [440, 137] on img at bounding box center [447, 143] width 35 height 35
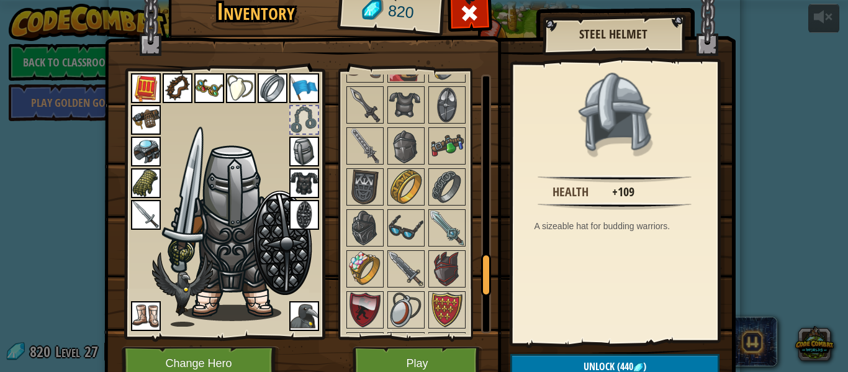
scroll to position [1179, 0]
click at [394, 134] on img at bounding box center [406, 145] width 35 height 35
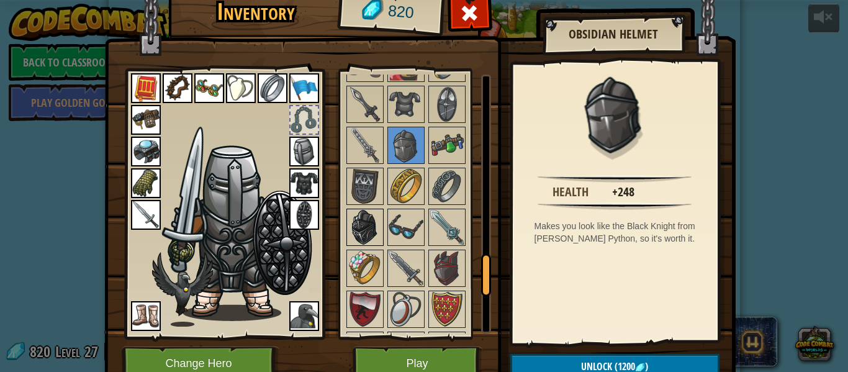
click at [366, 219] on img at bounding box center [365, 227] width 35 height 35
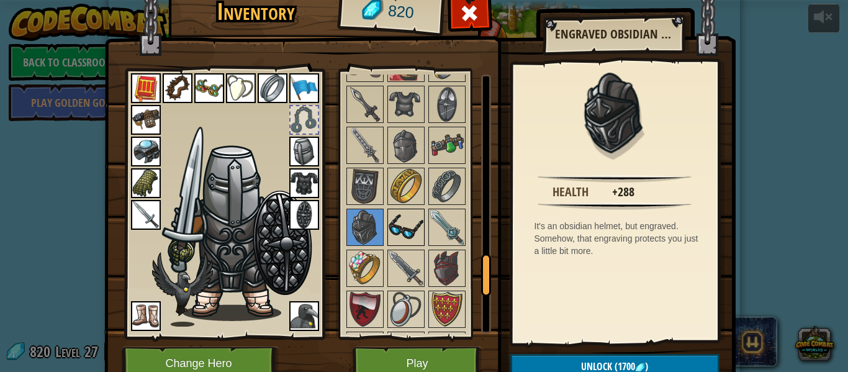
click at [395, 230] on img at bounding box center [406, 227] width 35 height 35
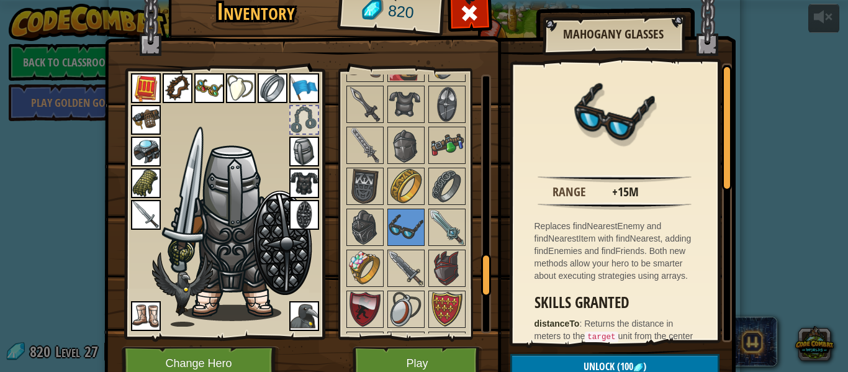
click at [216, 97] on img at bounding box center [209, 88] width 30 height 30
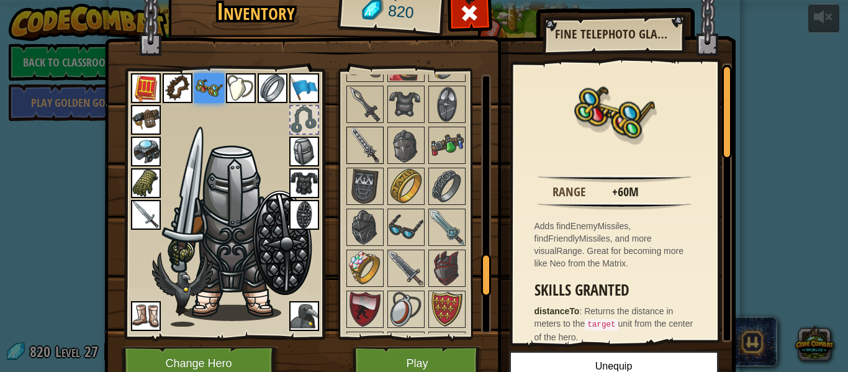
click at [375, 160] on img at bounding box center [365, 145] width 35 height 35
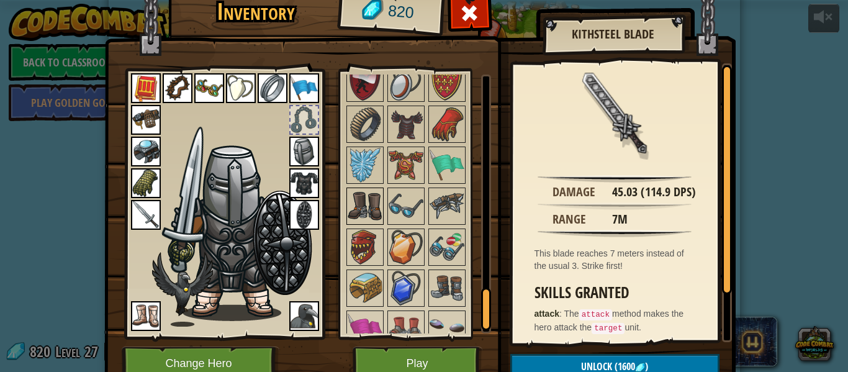
scroll to position [1404, 0]
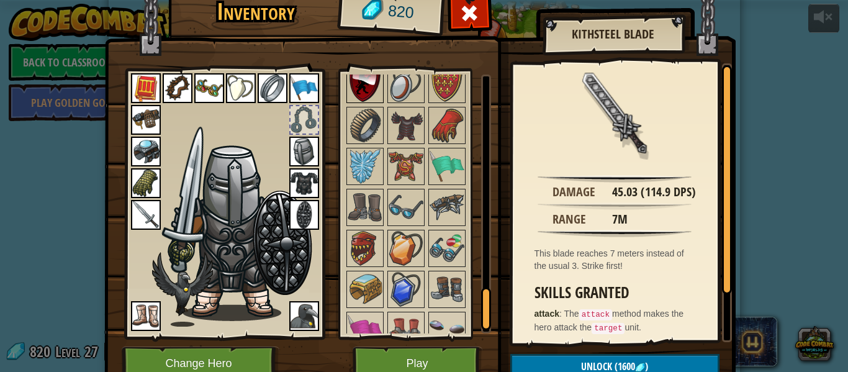
click at [366, 89] on img at bounding box center [365, 84] width 35 height 35
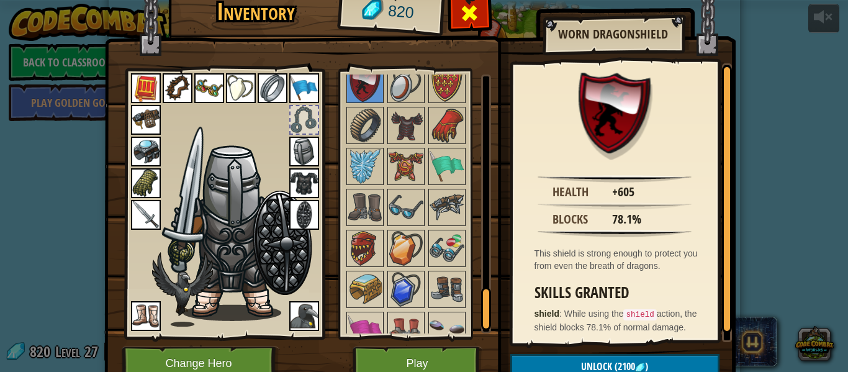
click at [474, 30] on div at bounding box center [469, 16] width 39 height 39
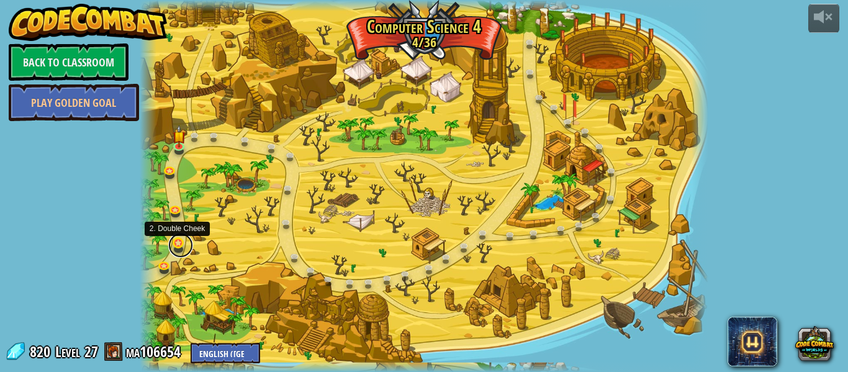
click at [178, 245] on link at bounding box center [180, 245] width 25 height 25
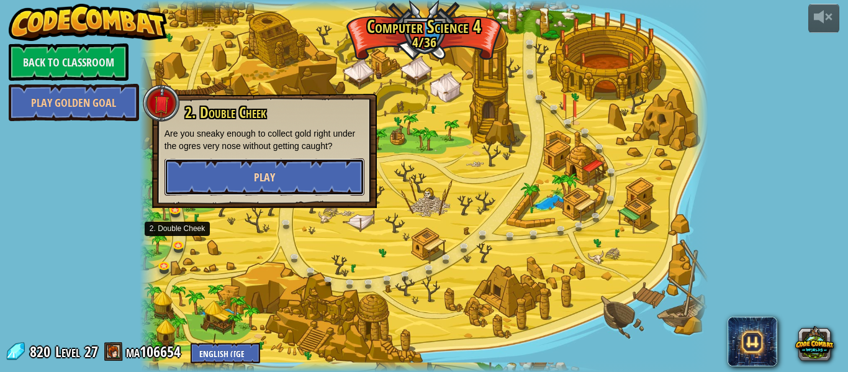
click at [316, 175] on button "Play" at bounding box center [265, 176] width 200 height 37
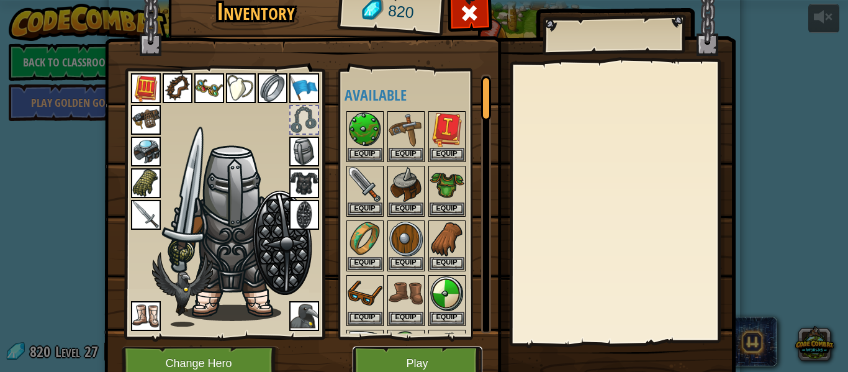
click at [398, 354] on button "Play" at bounding box center [418, 364] width 130 height 34
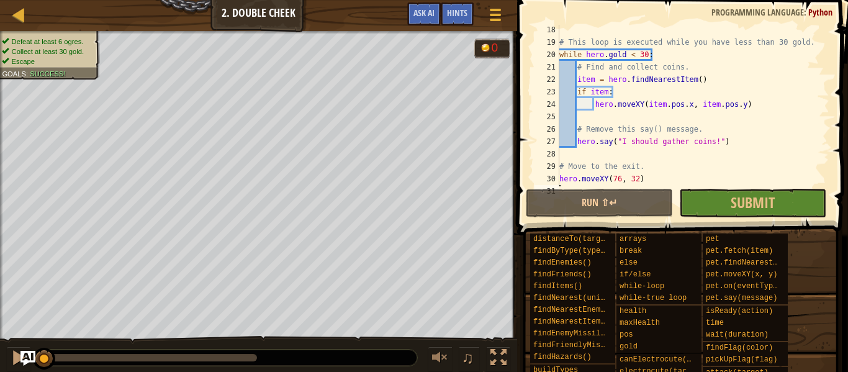
scroll to position [224, 0]
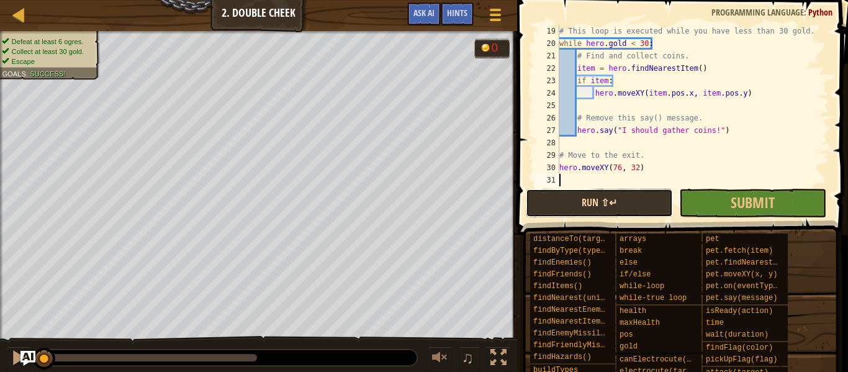
click at [575, 209] on button "Run ⇧↵" at bounding box center [599, 203] width 147 height 29
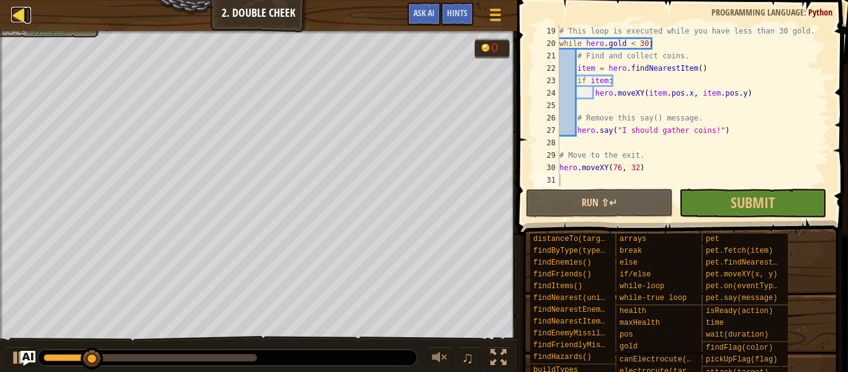
click at [24, 14] on div at bounding box center [19, 15] width 16 height 16
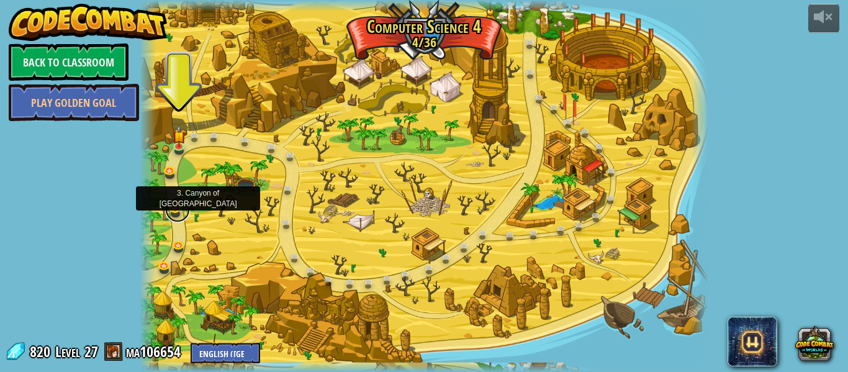
click at [173, 208] on link at bounding box center [177, 210] width 25 height 25
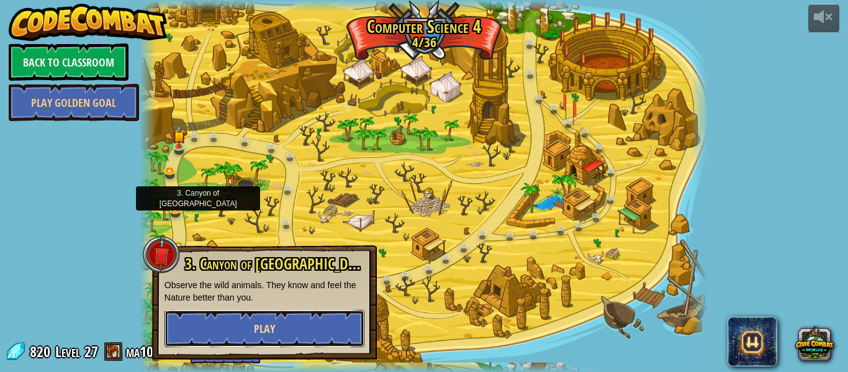
click at [255, 337] on button "Play" at bounding box center [265, 328] width 200 height 37
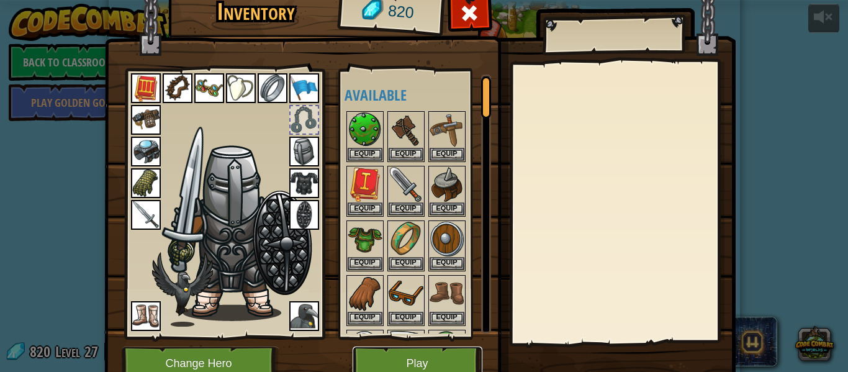
click at [412, 355] on button "Play" at bounding box center [418, 364] width 130 height 34
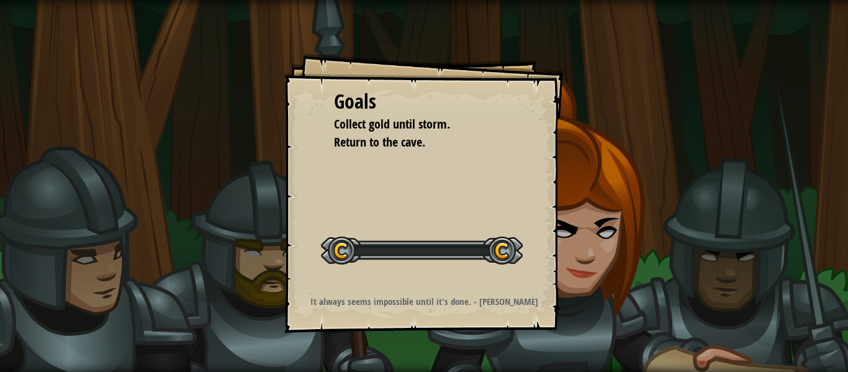
click at [412, 355] on div "Goals Collect gold until storm. Return to the cave. Start Level Error loading f…" at bounding box center [424, 186] width 848 height 372
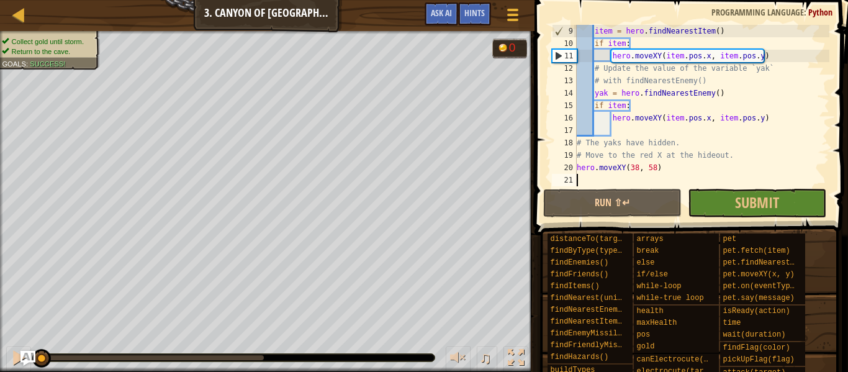
scroll to position [99, 0]
click at [21, 14] on div at bounding box center [19, 15] width 16 height 16
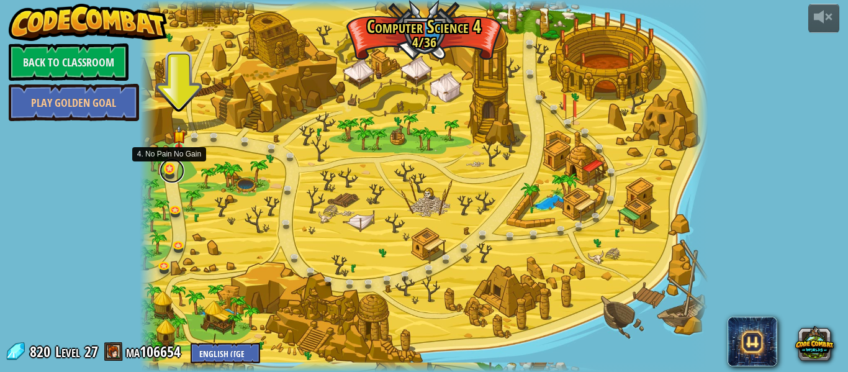
click at [170, 171] on link at bounding box center [172, 170] width 25 height 25
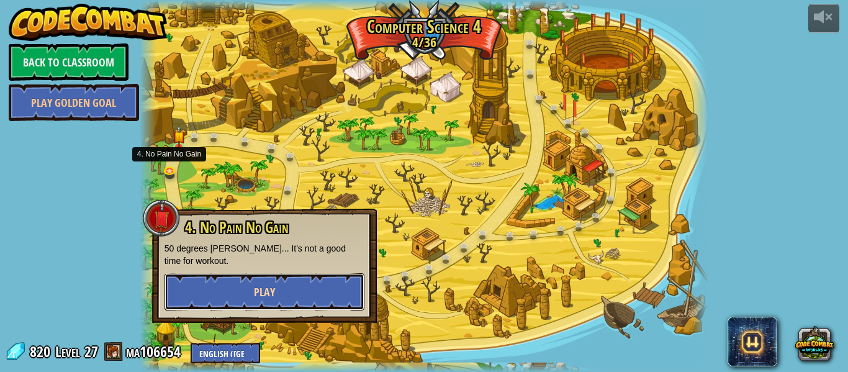
click at [223, 302] on button "Play" at bounding box center [265, 291] width 200 height 37
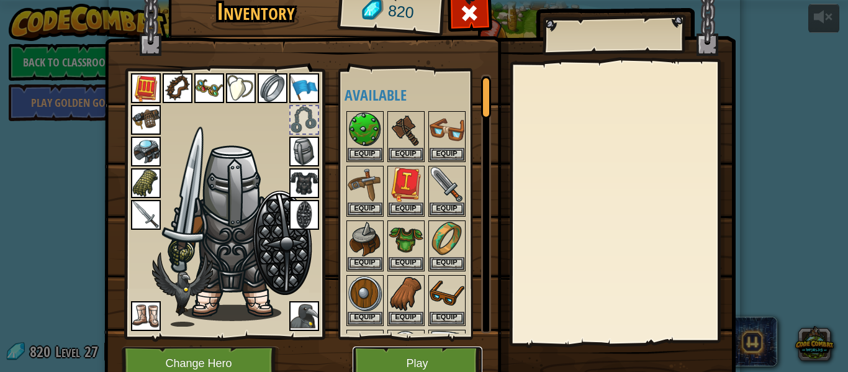
click at [393, 351] on button "Play" at bounding box center [418, 364] width 130 height 34
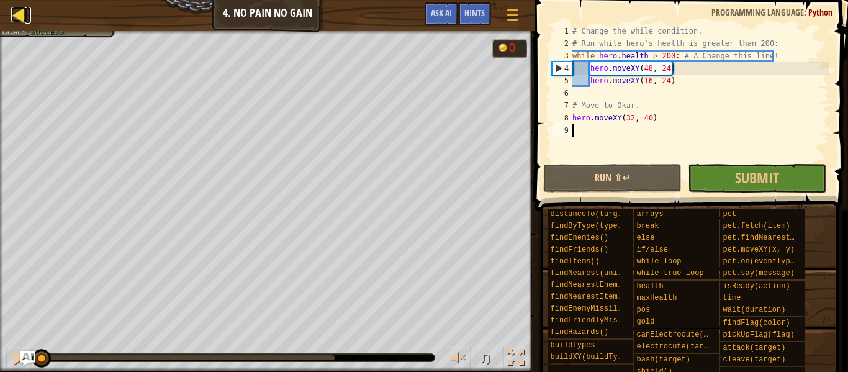
click at [18, 14] on div at bounding box center [19, 15] width 16 height 16
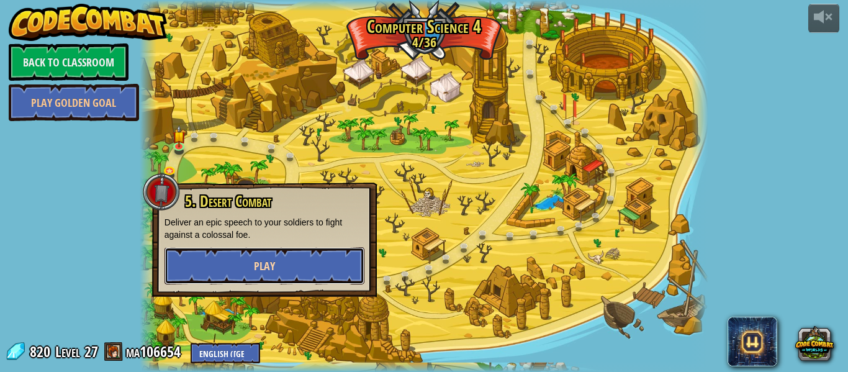
click at [301, 268] on button "Play" at bounding box center [265, 265] width 200 height 37
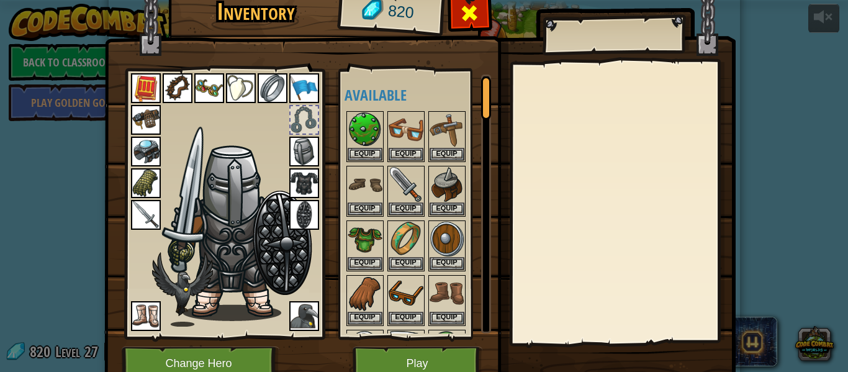
click at [465, 23] on span at bounding box center [470, 13] width 20 height 20
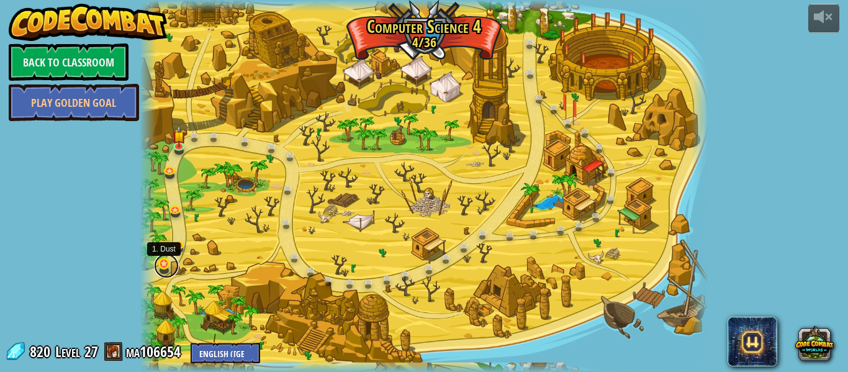
click at [165, 263] on link at bounding box center [166, 265] width 25 height 25
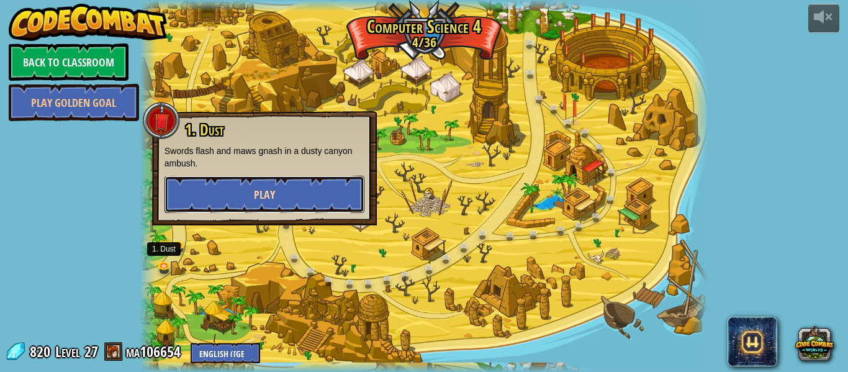
click at [240, 194] on button "Play" at bounding box center [265, 194] width 200 height 37
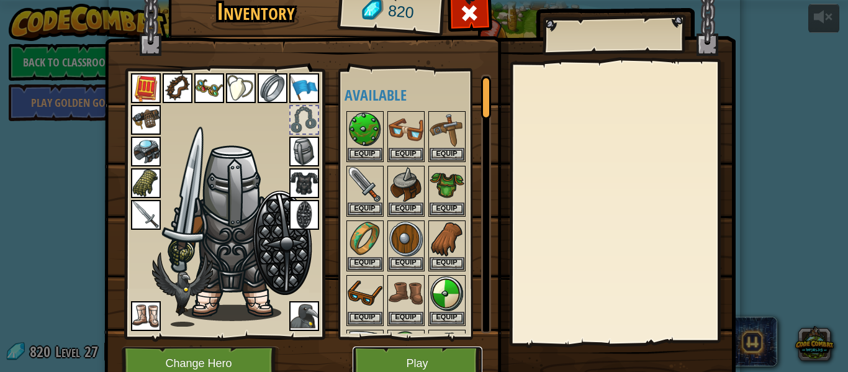
click at [432, 357] on button "Play" at bounding box center [418, 364] width 130 height 34
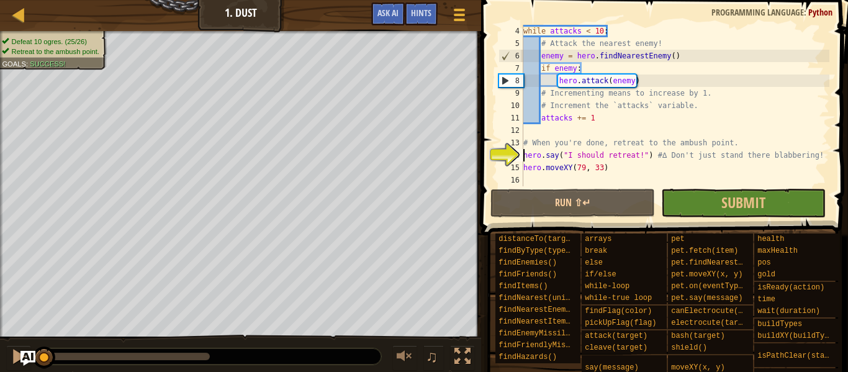
scroll to position [37, 0]
